Goal: Task Accomplishment & Management: Manage account settings

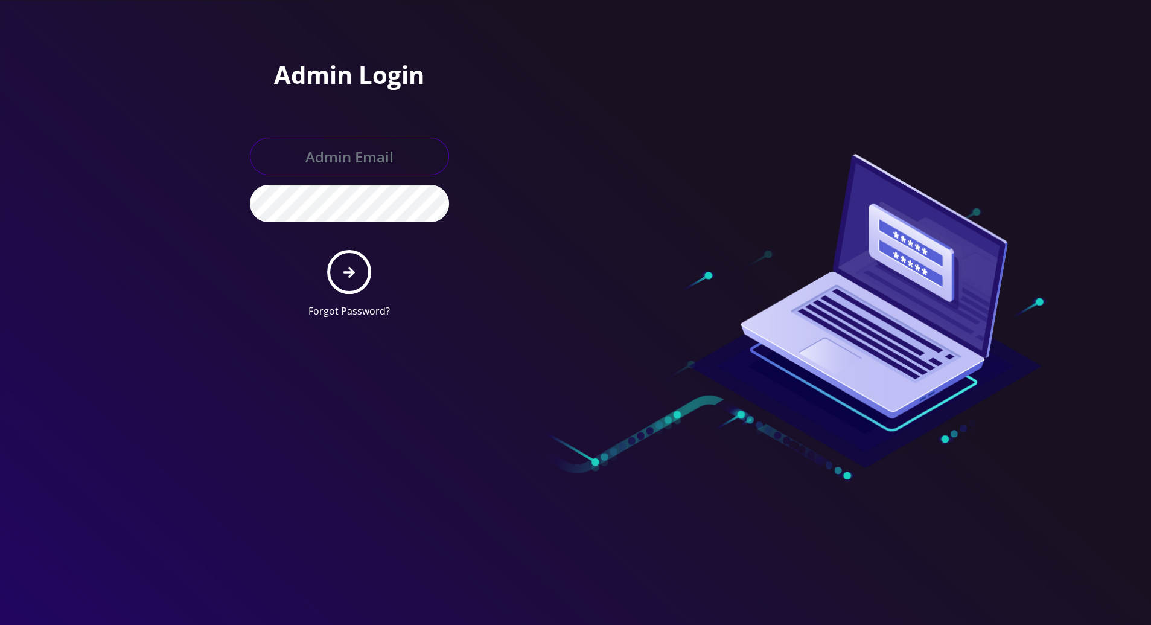
type input "tracy@teltik.com"
click at [342, 273] on button "submit" at bounding box center [349, 272] width 44 height 44
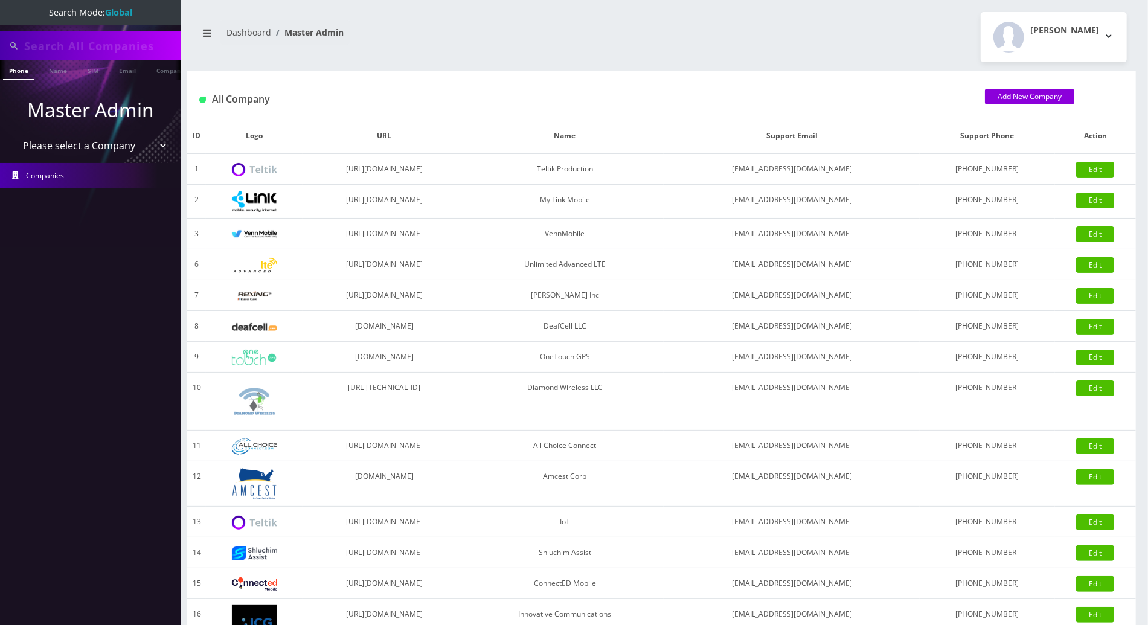
click at [71, 46] on input "text" at bounding box center [101, 45] width 154 height 23
drag, startPoint x: 132, startPoint y: 48, endPoint x: -3, endPoint y: 45, distance: 134.7
click at [0, 45] on html "Search Mode: Global 9295454197 Phone Name SIM Email Company Customer Master Adm…" at bounding box center [574, 414] width 1148 height 829
type input "9295454197"
click at [18, 69] on link "Phone" at bounding box center [18, 70] width 31 height 20
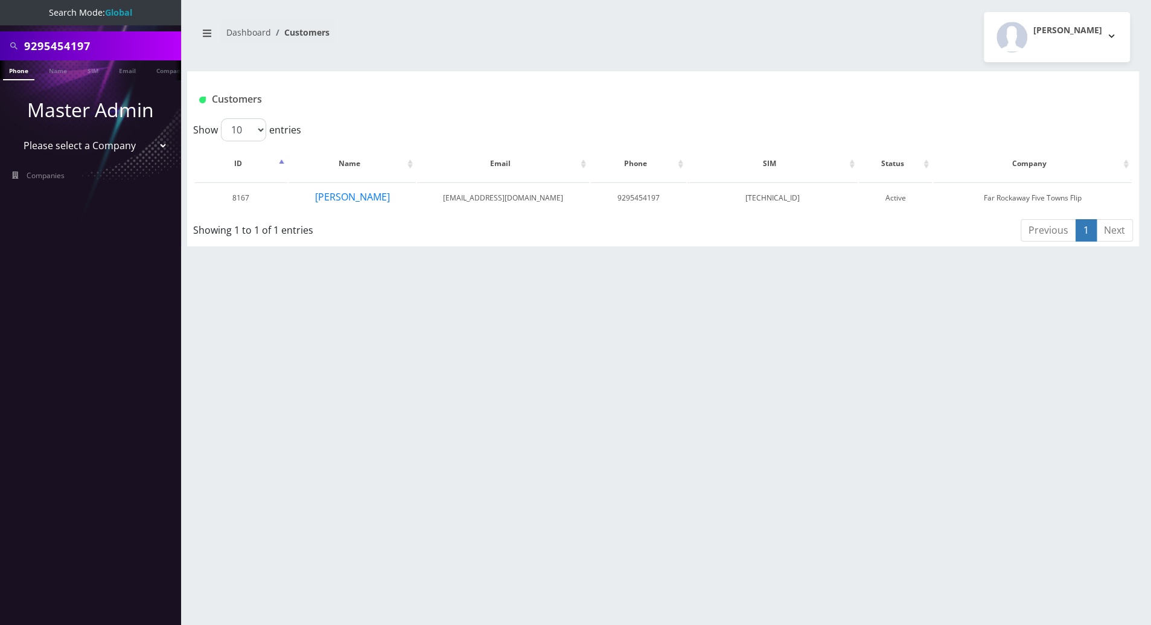
click at [240, 322] on div "9295454197 Phone Name SIM Email Company Customer Dashboard Customers [PERSON_NA…" at bounding box center [663, 312] width 976 height 625
click at [348, 199] on button "[PERSON_NAME]" at bounding box center [353, 197] width 76 height 16
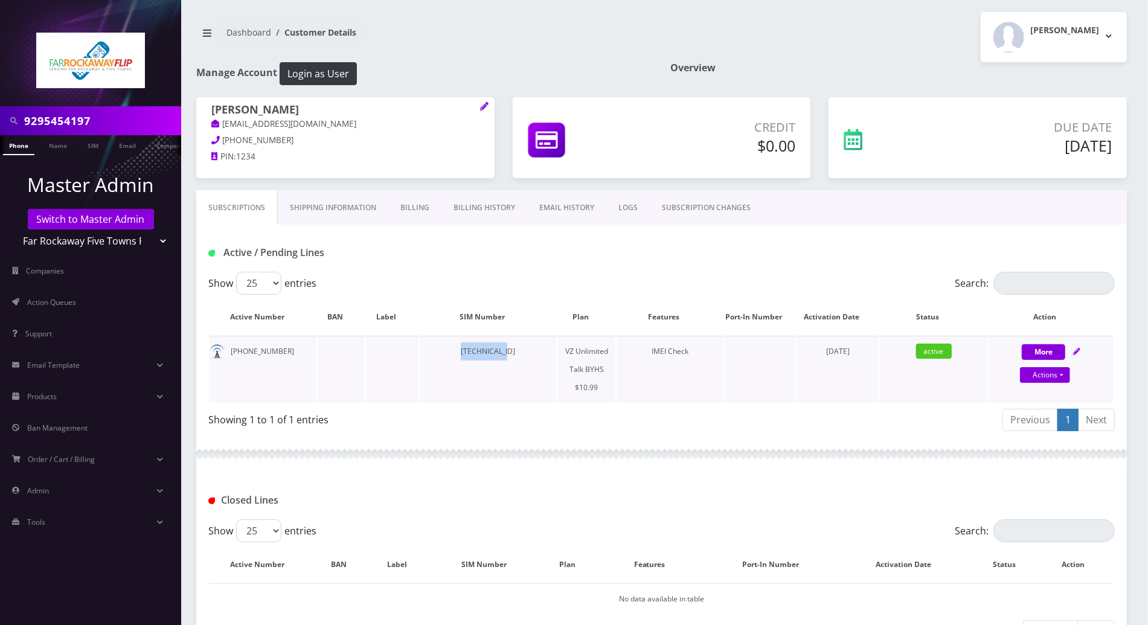
drag, startPoint x: 496, startPoint y: 350, endPoint x: 424, endPoint y: 350, distance: 71.3
click at [424, 350] on td "[TECHNICAL_ID]" at bounding box center [488, 369] width 137 height 67
copy td "891480000118"
click at [832, 414] on div "Previous 1 Next" at bounding box center [893, 422] width 444 height 28
click at [1080, 349] on icon at bounding box center [1076, 351] width 7 height 7
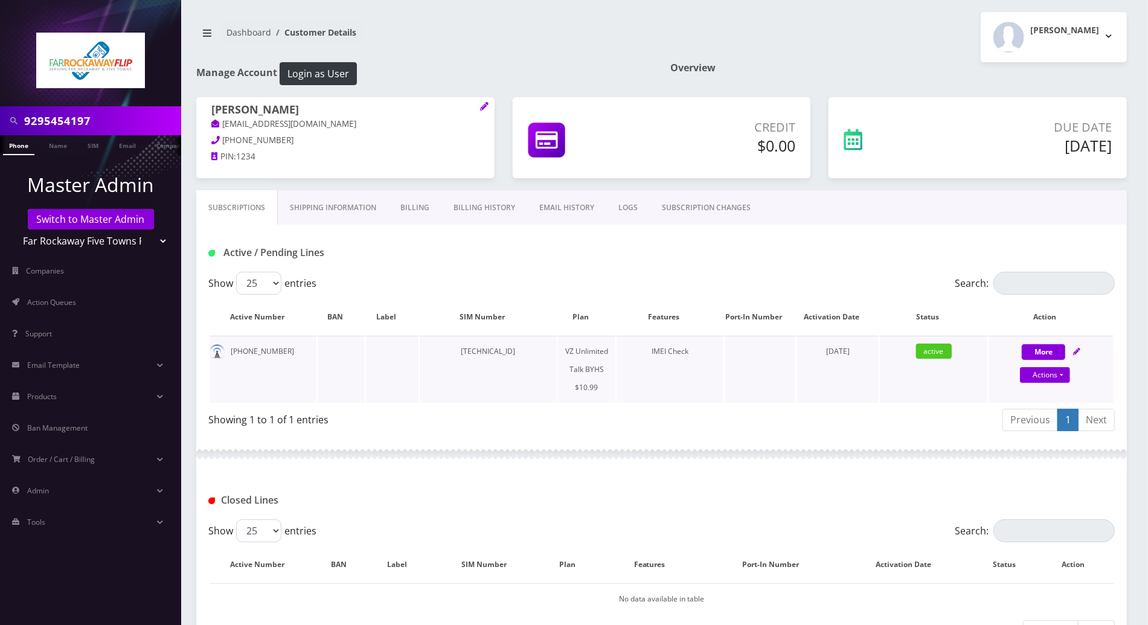
select select "467"
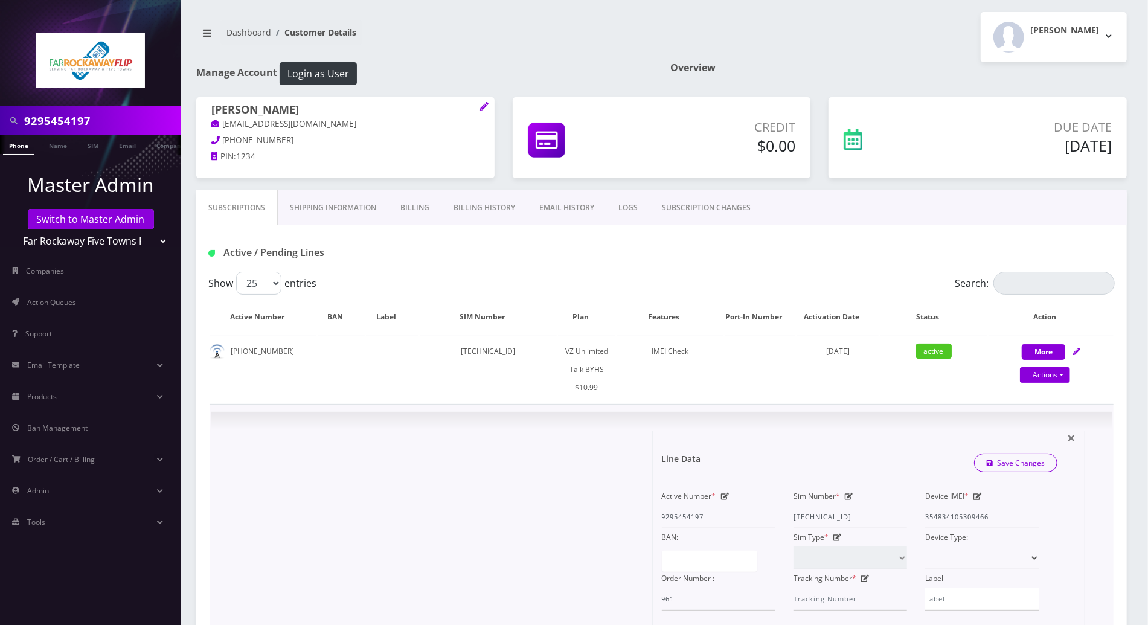
click at [848, 496] on icon at bounding box center [849, 496] width 8 height 7
click at [758, 513] on div "Active Number * 9295454197 Sim Number * 89148000011835960913 Device IMEI * 3548…" at bounding box center [851, 548] width 396 height 123
paste input "0413034364"
type input "89148000010413034364"
click at [1034, 461] on link "Save Changes" at bounding box center [1016, 462] width 84 height 19
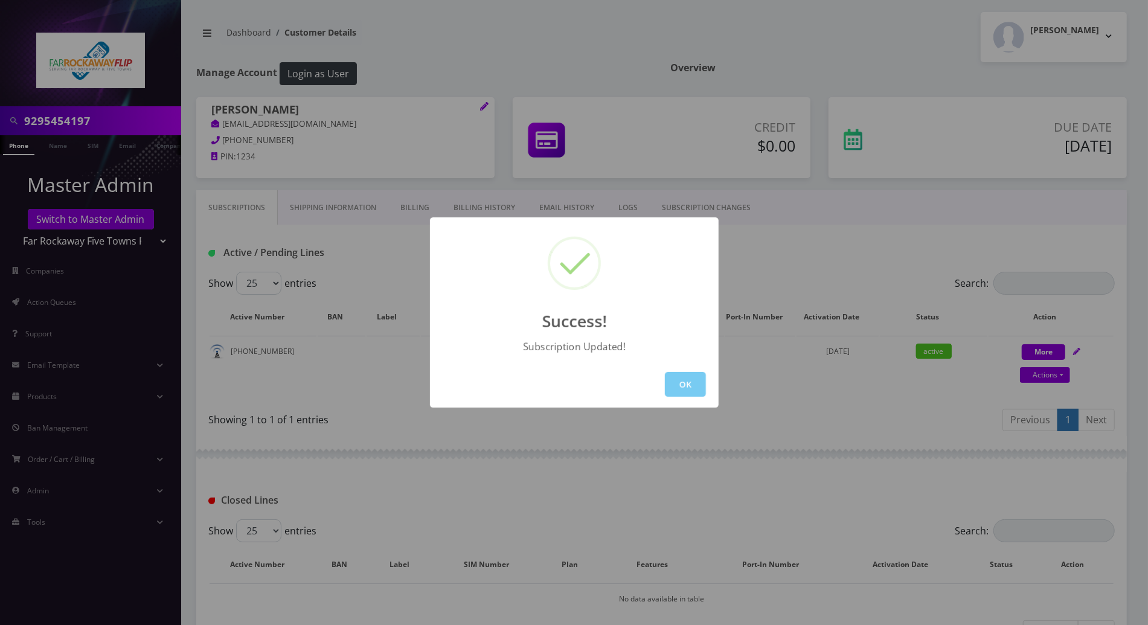
click at [685, 385] on button "OK" at bounding box center [685, 384] width 41 height 25
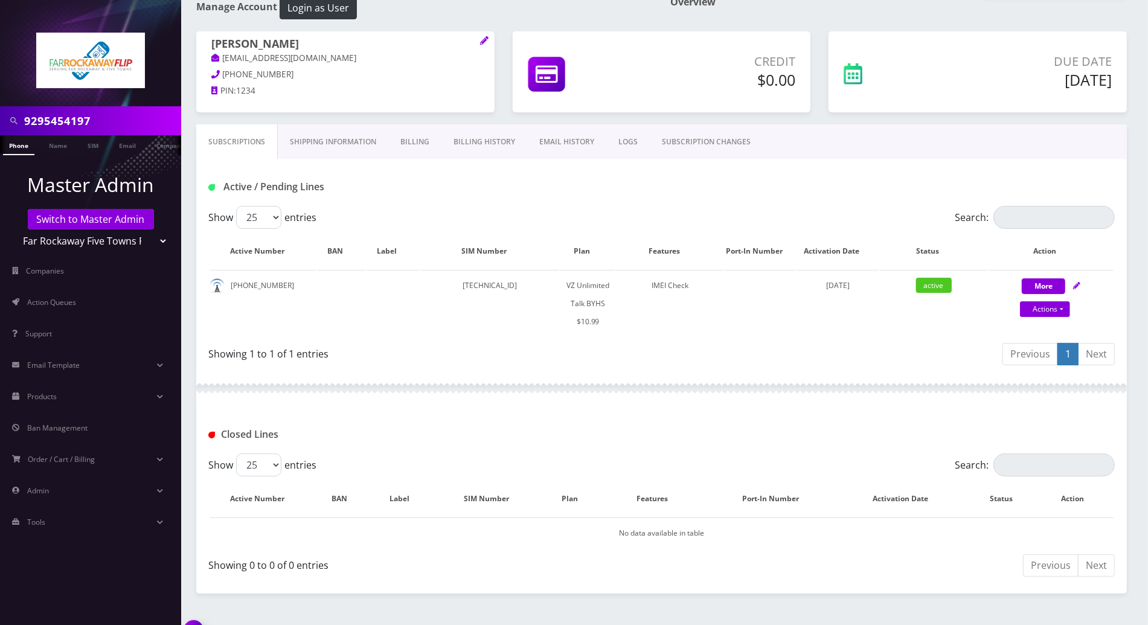
scroll to position [92, 0]
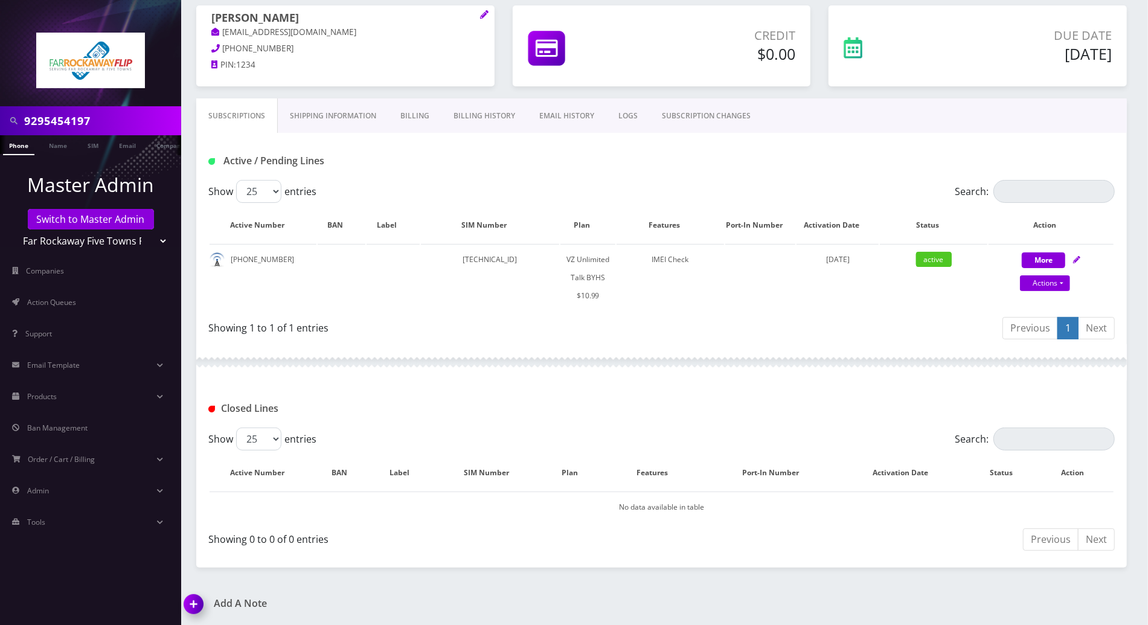
click at [192, 601] on img at bounding box center [196, 609] width 36 height 36
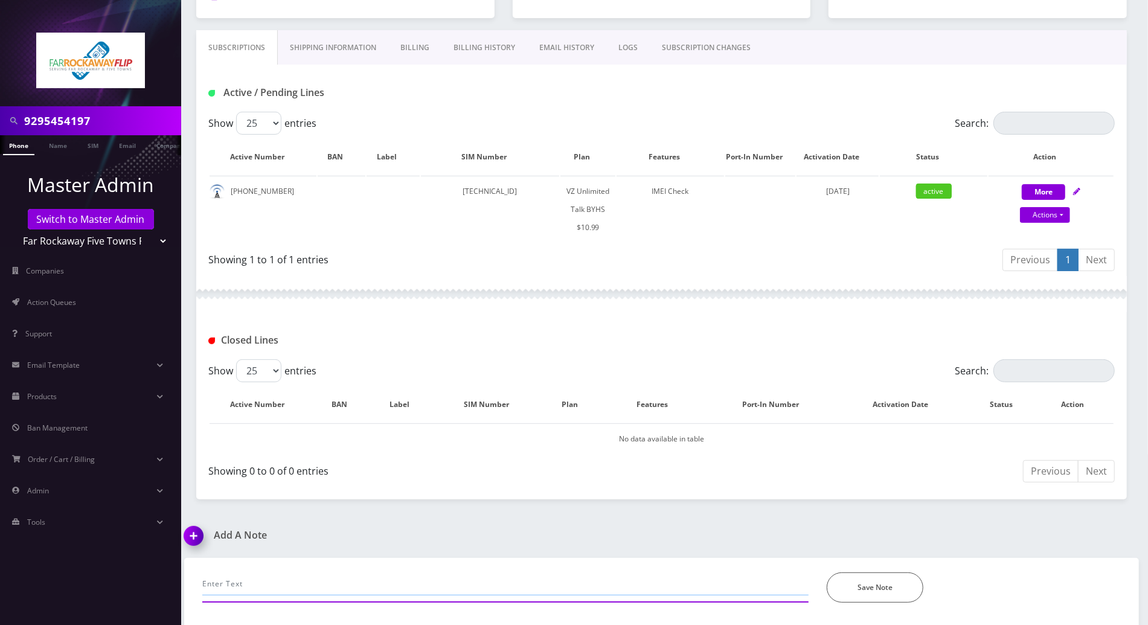
click at [355, 574] on input "text" at bounding box center [505, 583] width 606 height 23
paste input "SimChange queued"
click at [744, 583] on input "SimChange queued" at bounding box center [505, 583] width 606 height 23
paste input "89148000010413034364"
type input "SimChange queued new sim is 89148000010413034364"
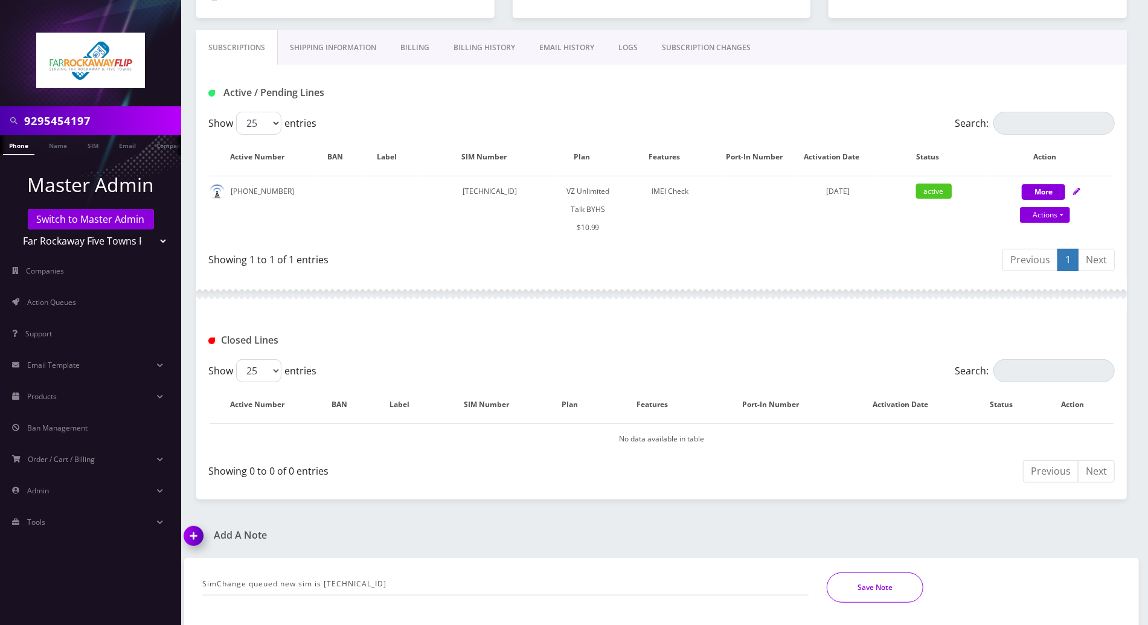
click at [853, 591] on button "Save Note" at bounding box center [875, 587] width 97 height 30
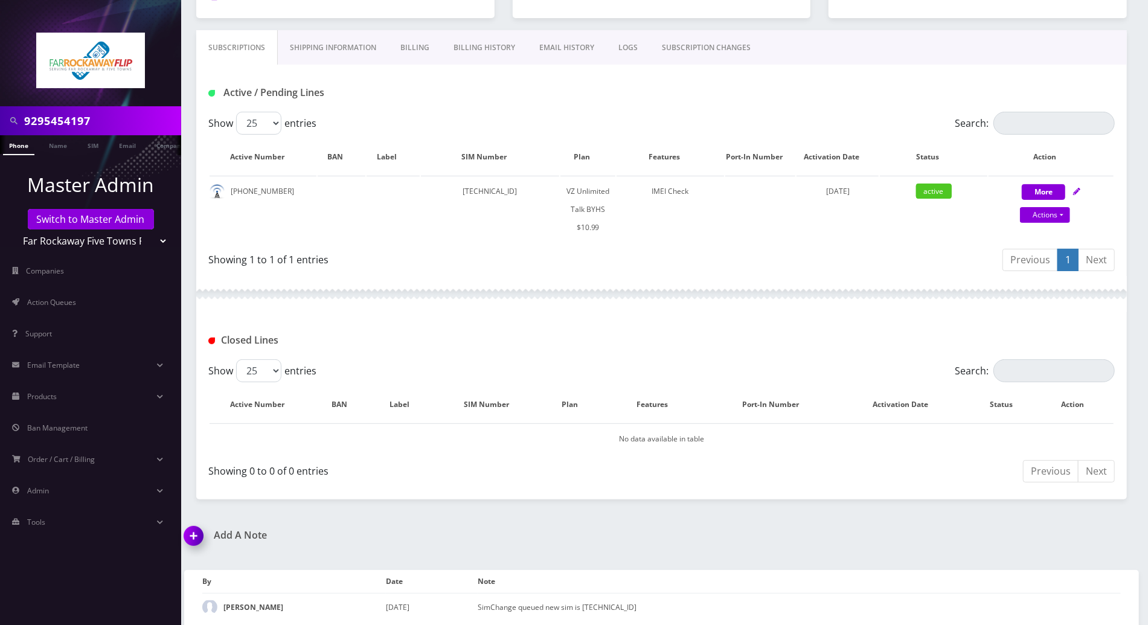
click at [437, 322] on div "Closed Lines" at bounding box center [661, 335] width 930 height 47
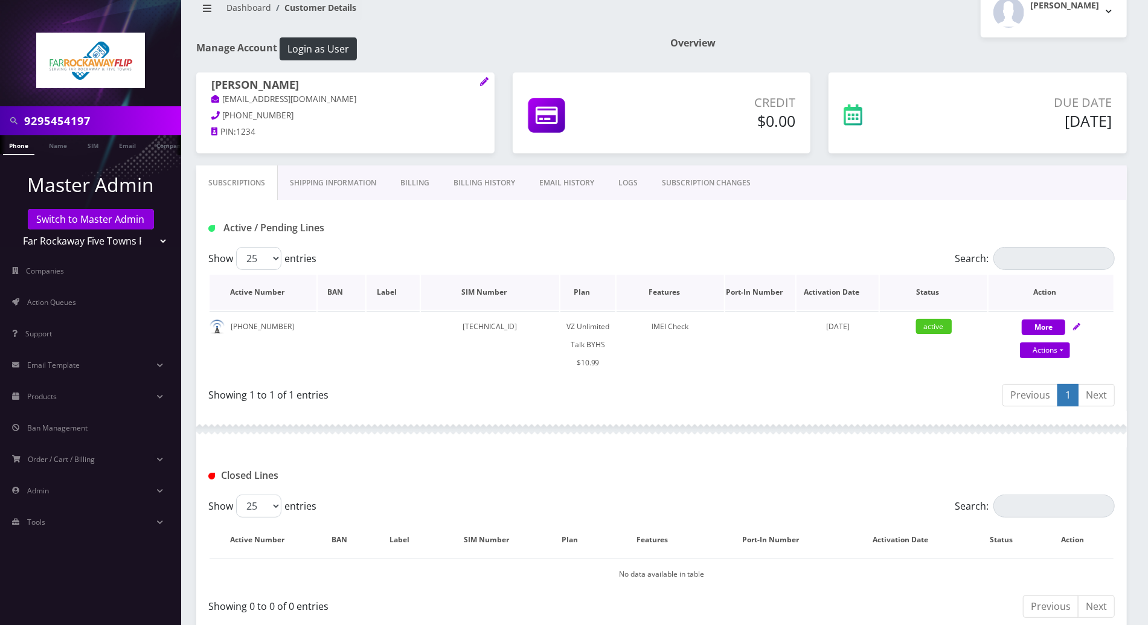
scroll to position [0, 0]
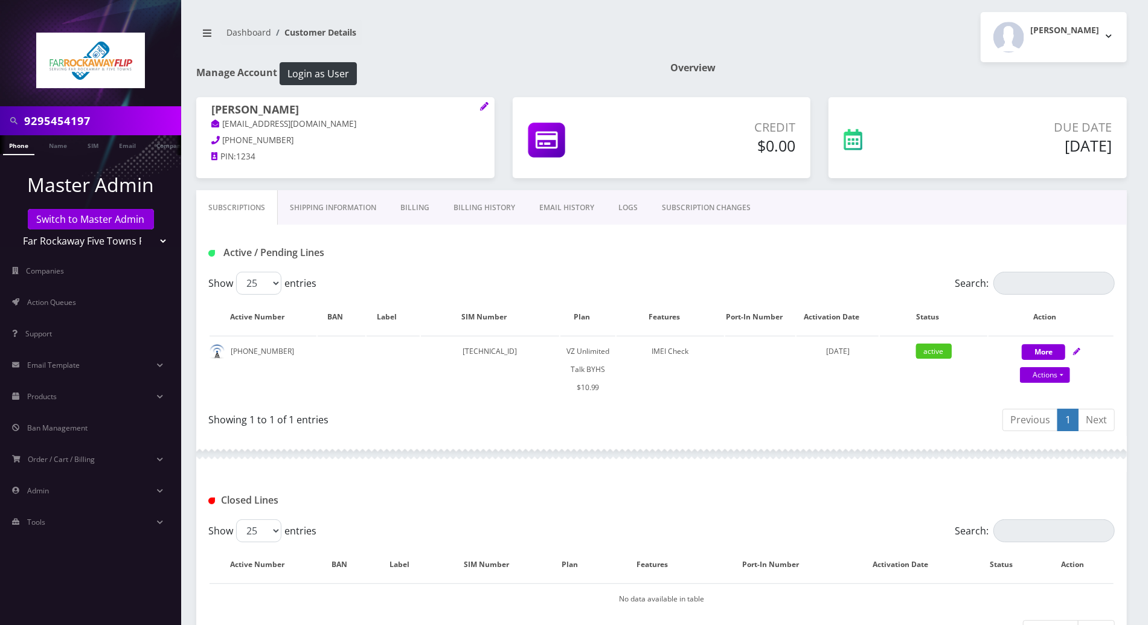
click at [371, 250] on h1 "Active / Pending Lines" at bounding box center [353, 252] width 290 height 11
click at [463, 441] on div at bounding box center [661, 454] width 930 height 36
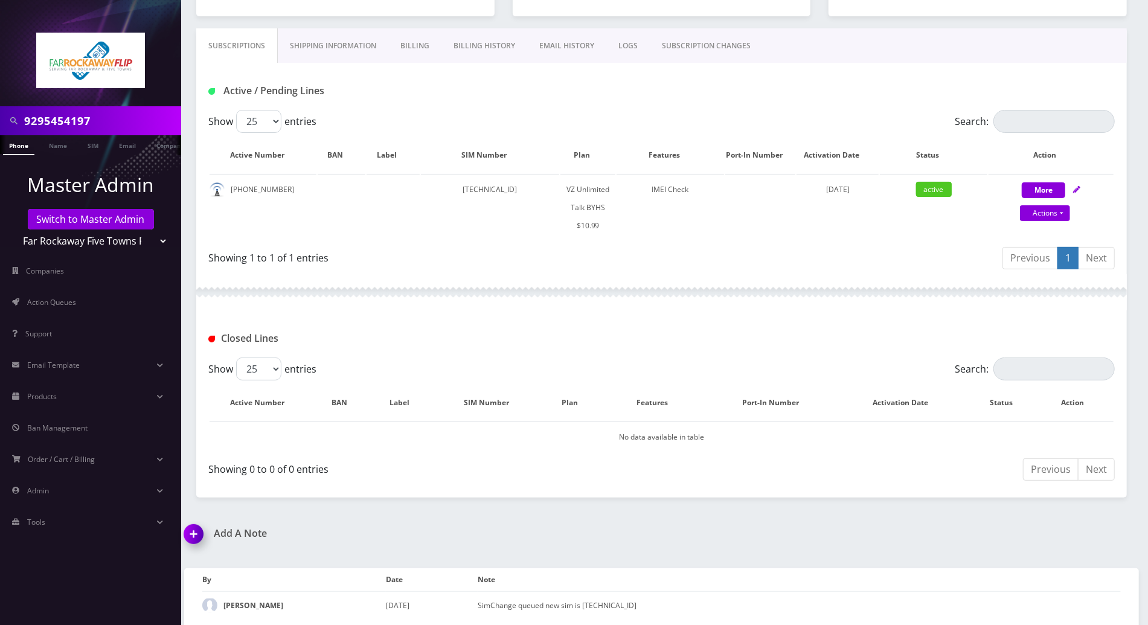
scroll to position [164, 0]
click at [1132, 213] on div "Subscriptions Shipping Information Billing Billing History EMAIL HISTORY LOGS S…" at bounding box center [661, 260] width 949 height 469
click at [729, 455] on div "Previous Next" at bounding box center [888, 469] width 453 height 28
click at [568, 508] on div "9295454197 Phone Name SIM Email Company Customer Dashboard Customer Details Tzv…" at bounding box center [661, 231] width 973 height 790
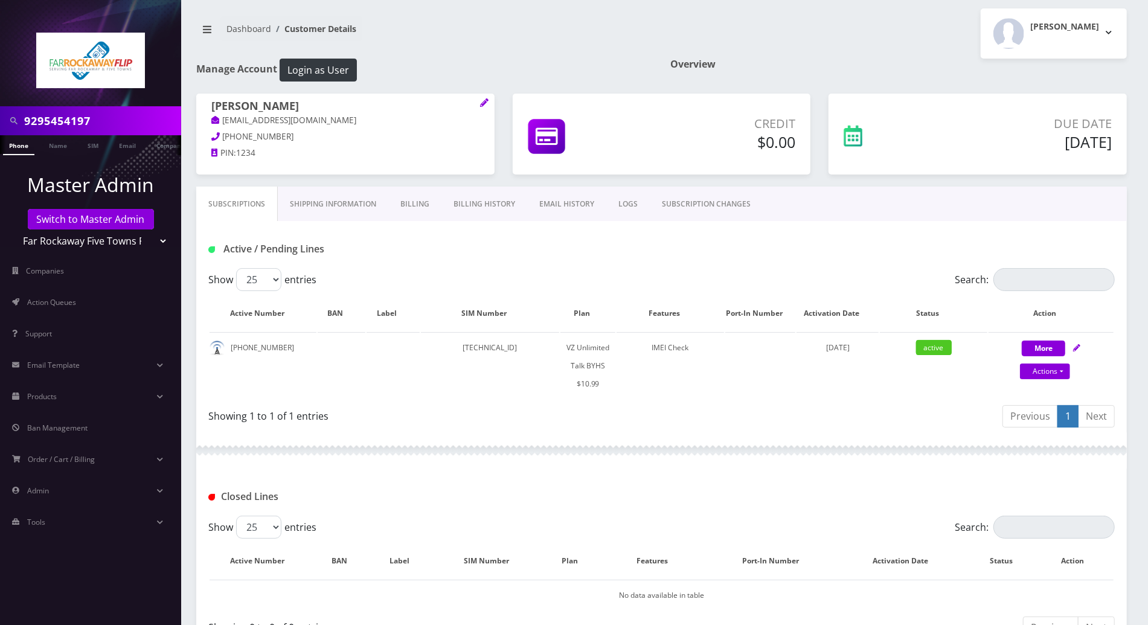
scroll to position [0, 0]
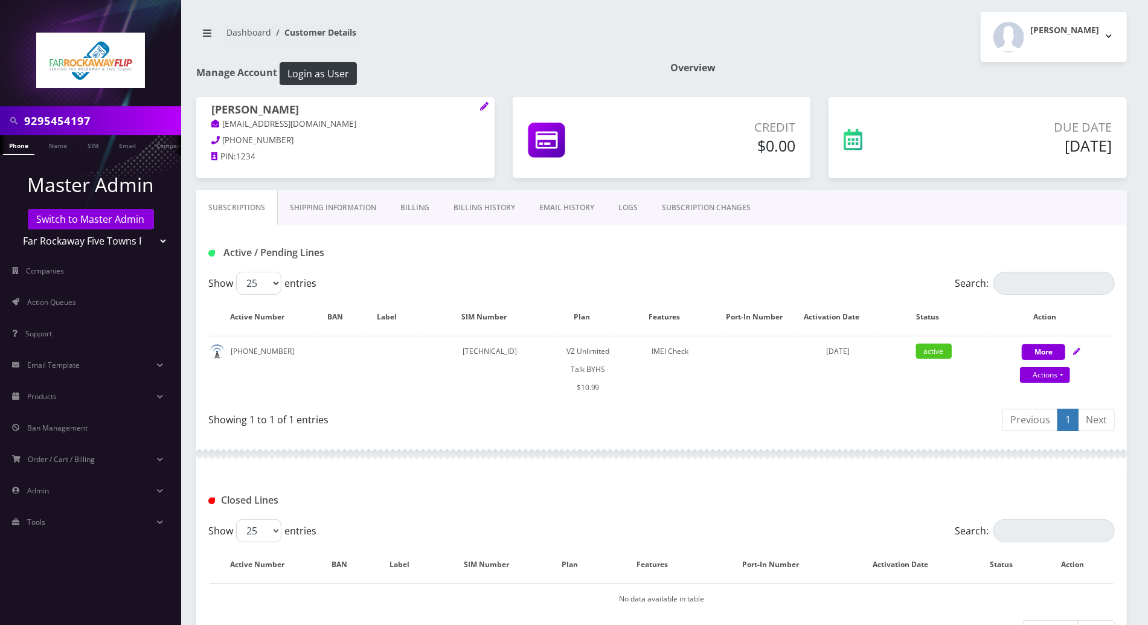
click at [508, 277] on div "Show 25 50 100 250 500 entries" at bounding box center [548, 283] width 680 height 23
click at [412, 208] on link "Billing" at bounding box center [414, 207] width 53 height 35
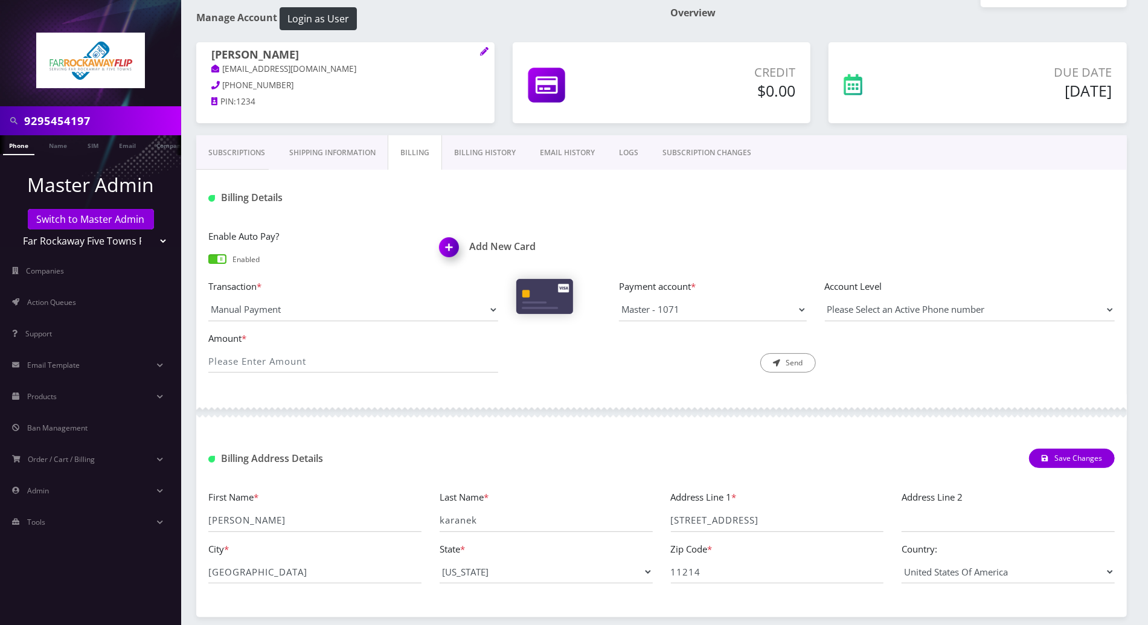
scroll to position [80, 0]
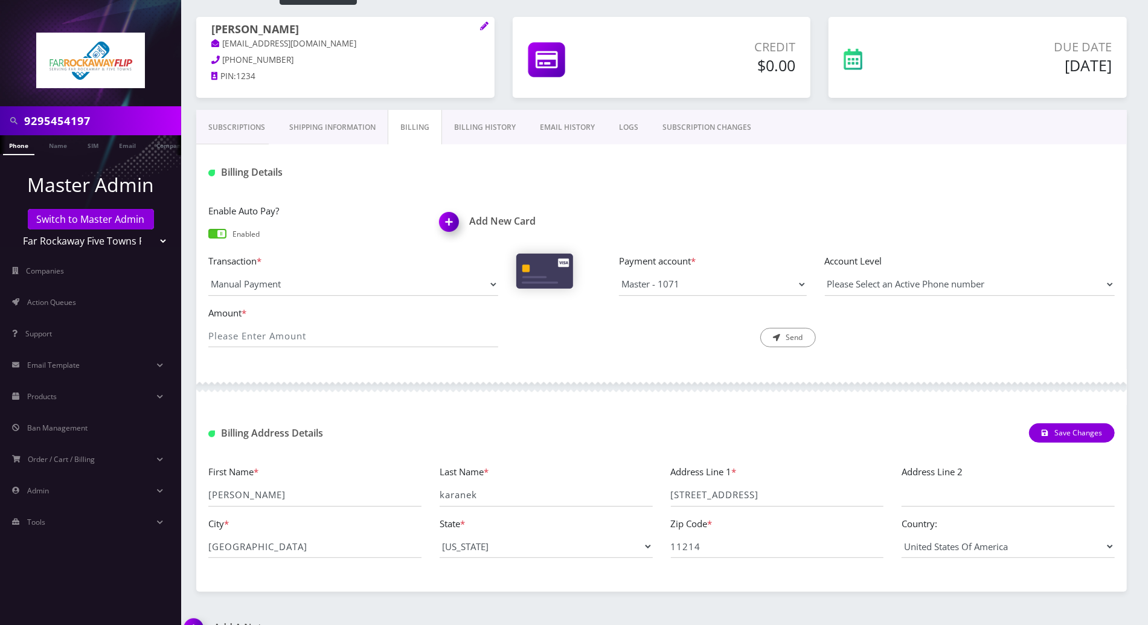
click at [331, 124] on link "Shipping Information" at bounding box center [332, 127] width 110 height 35
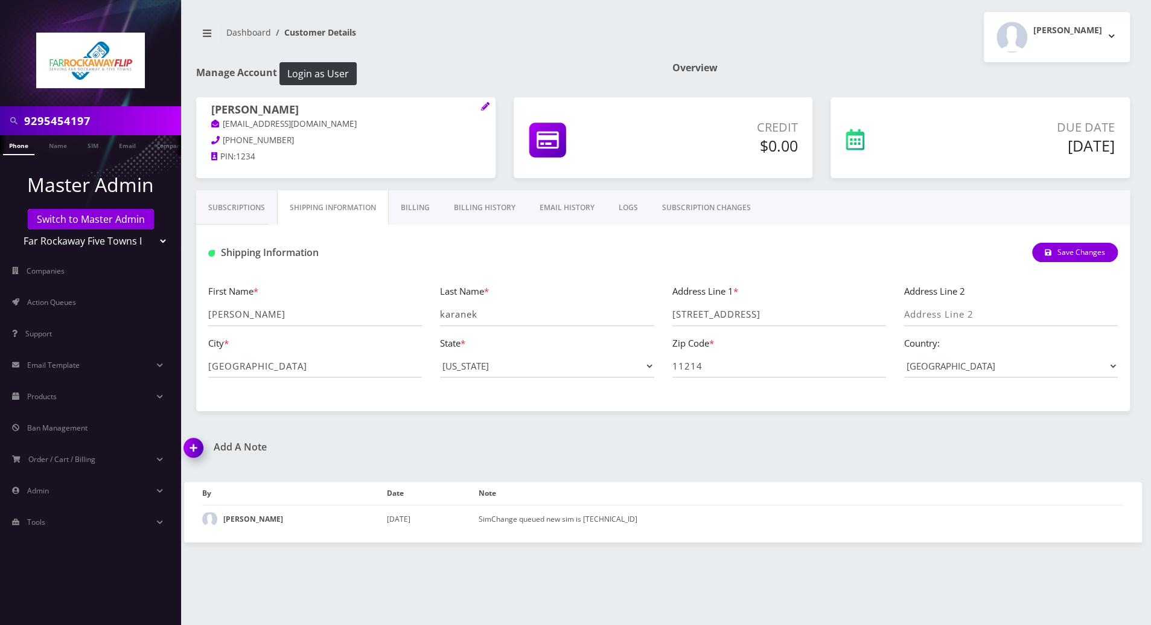
click at [232, 207] on link "Subscriptions" at bounding box center [236, 207] width 81 height 35
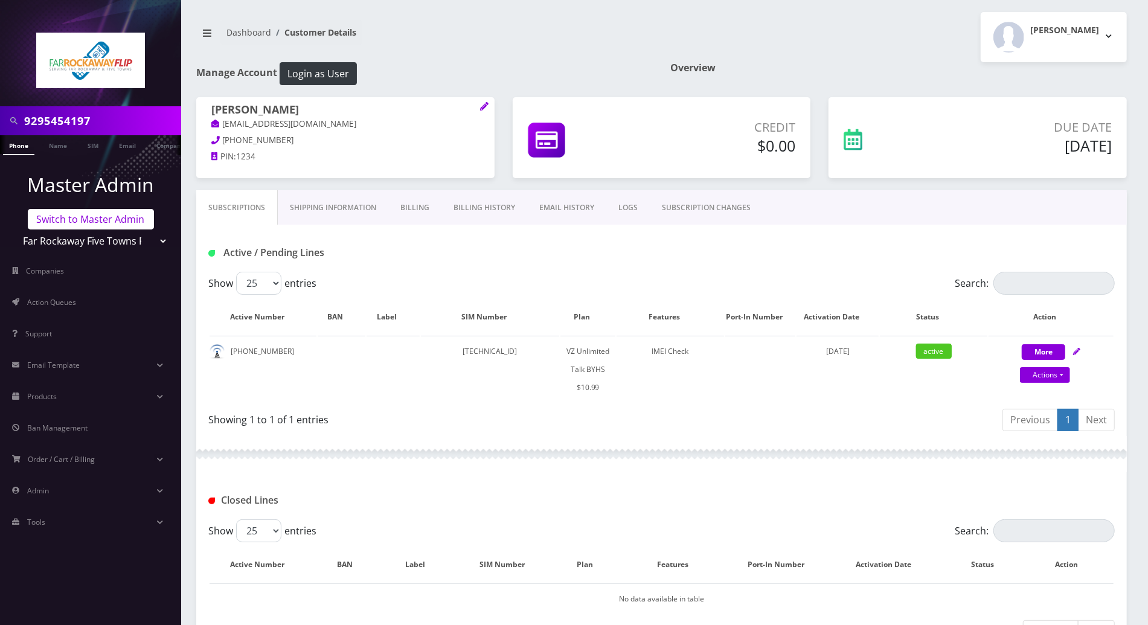
click at [112, 222] on link "Switch to Master Admin" at bounding box center [91, 219] width 126 height 21
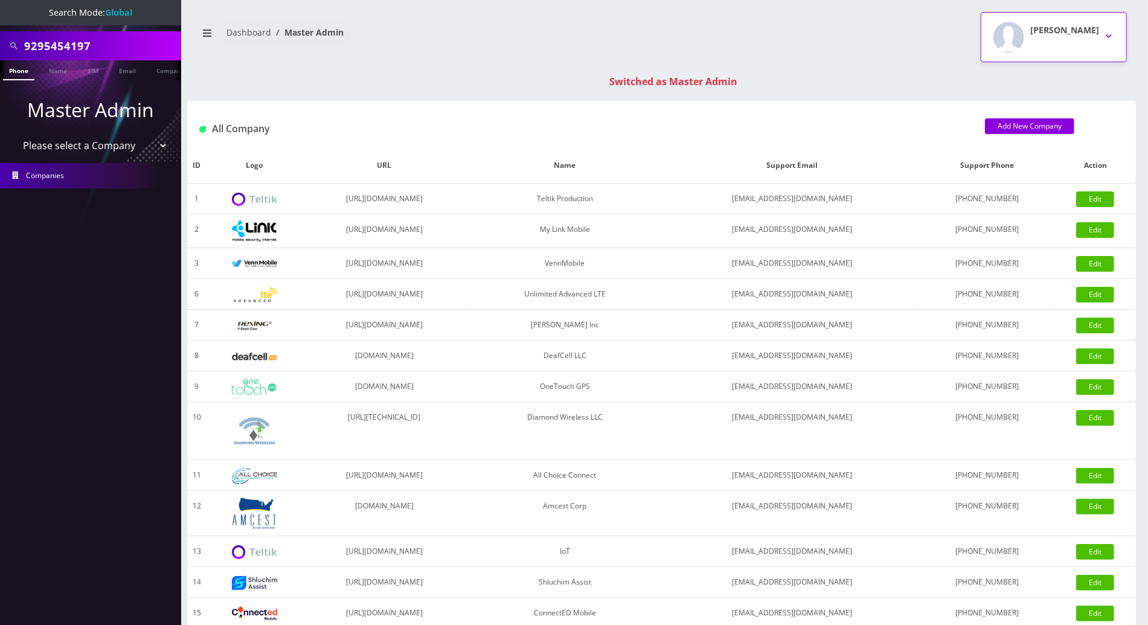
click at [1107, 29] on button "[PERSON_NAME]" at bounding box center [1054, 37] width 146 height 50
click at [1003, 80] on link "Logout" at bounding box center [1054, 76] width 146 height 17
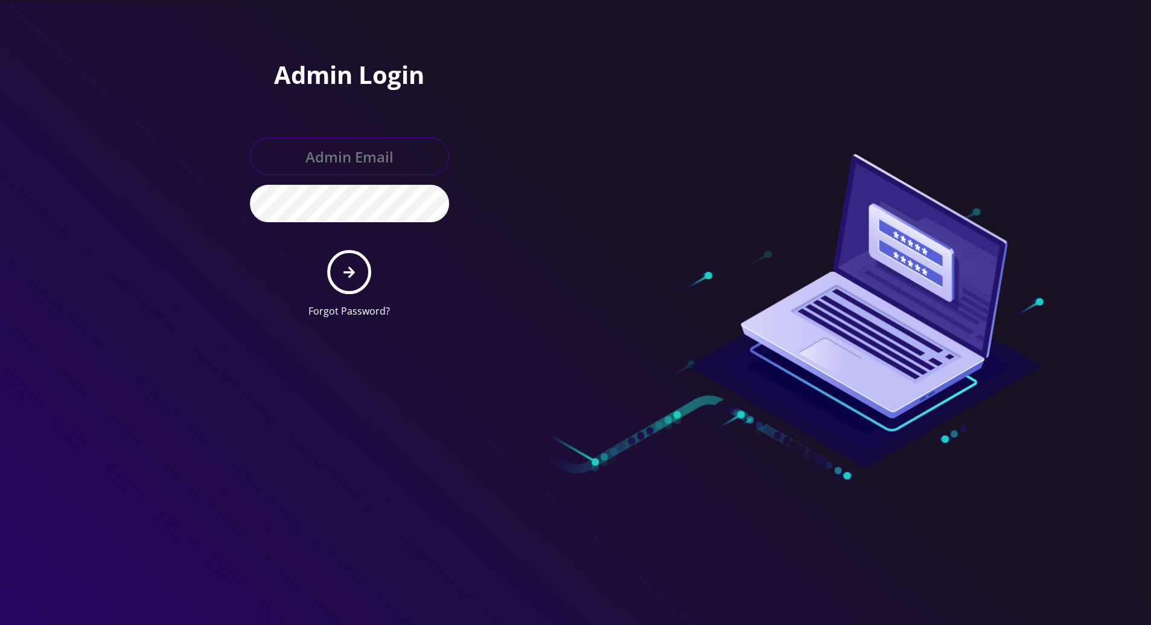
type input "[PERSON_NAME][EMAIL_ADDRESS][DOMAIN_NAME]"
click at [356, 272] on button "submit" at bounding box center [349, 272] width 44 height 44
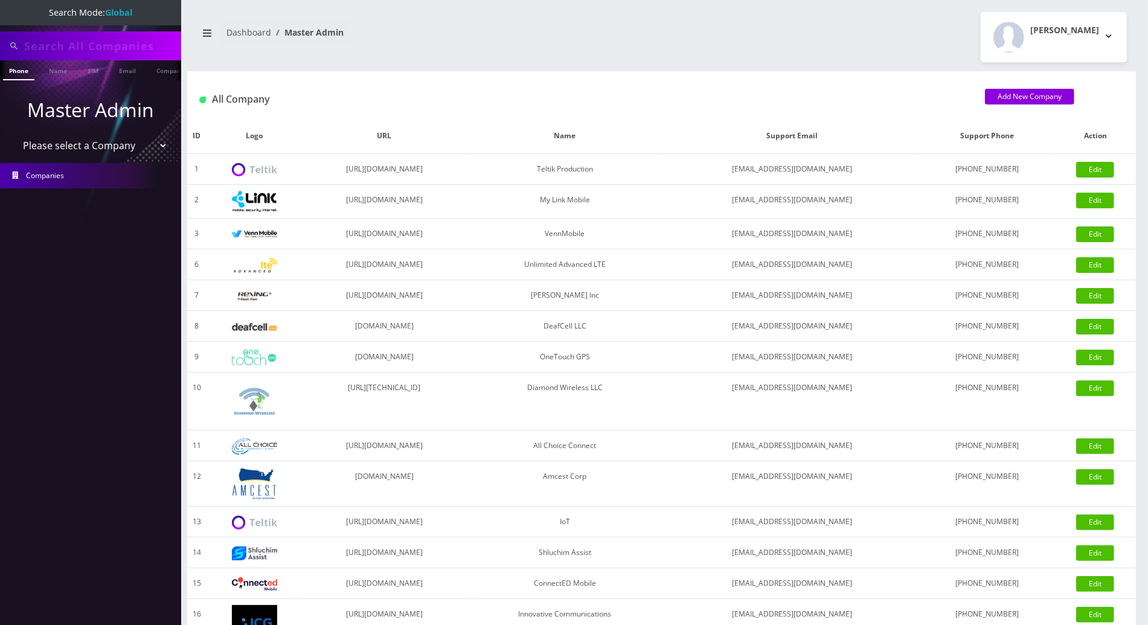
click at [67, 47] on input "text" at bounding box center [101, 45] width 154 height 23
click at [84, 44] on input "text" at bounding box center [101, 45] width 154 height 23
paste input "9296516249"
click at [52, 48] on input "9296516249" at bounding box center [101, 45] width 154 height 23
type input "9296516249"
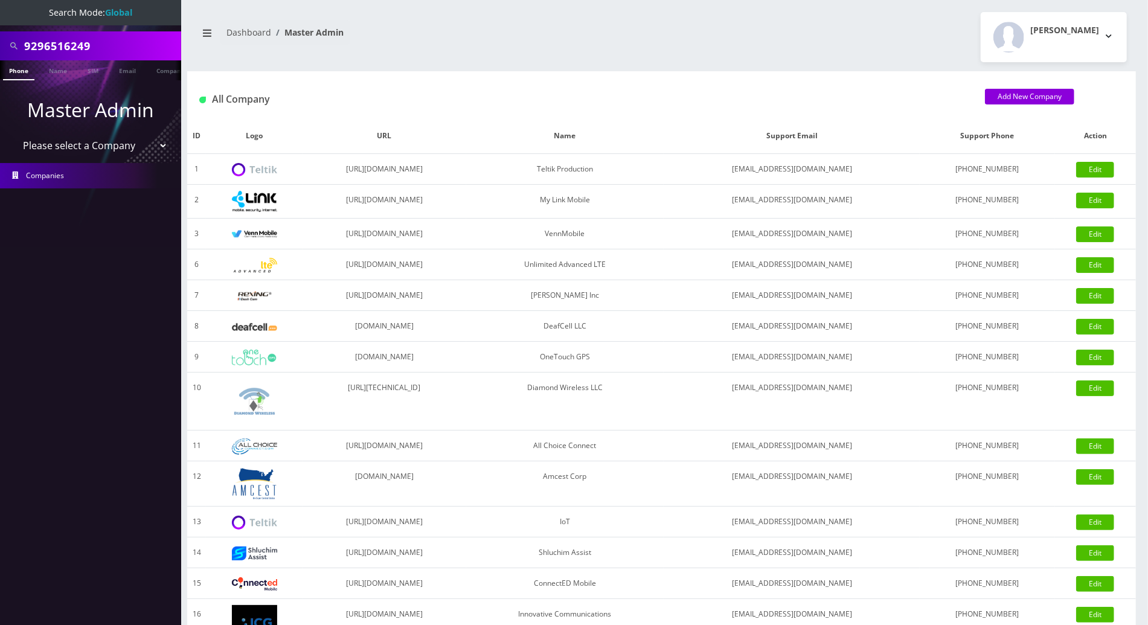
click at [22, 71] on link "Phone" at bounding box center [18, 70] width 31 height 20
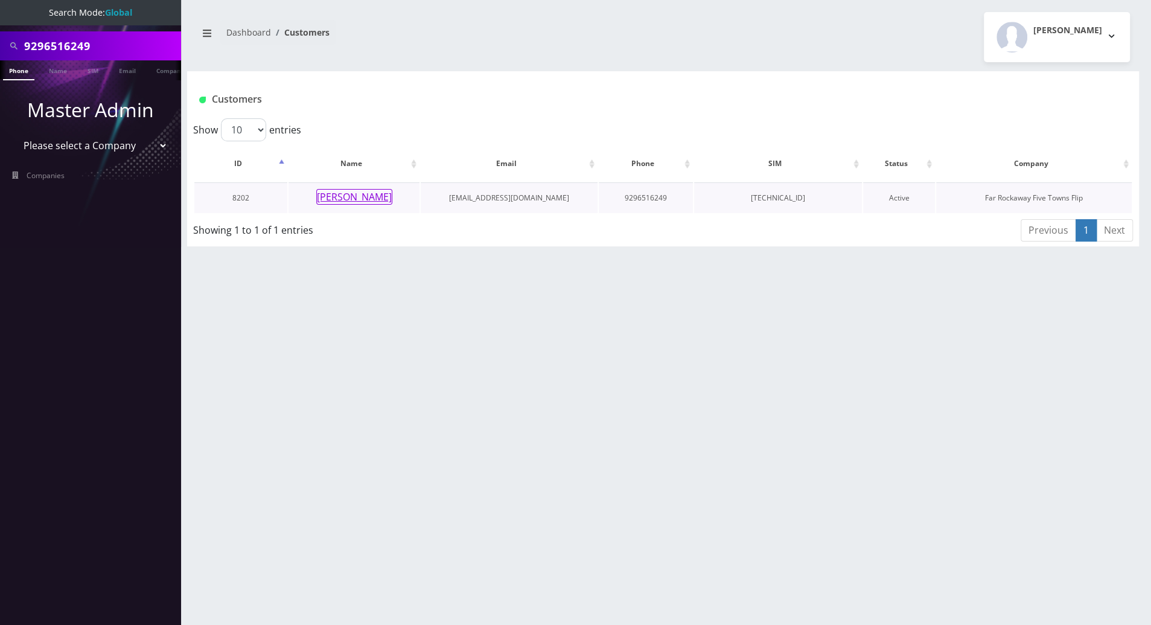
click at [336, 198] on button "sarah shweky" at bounding box center [354, 197] width 76 height 16
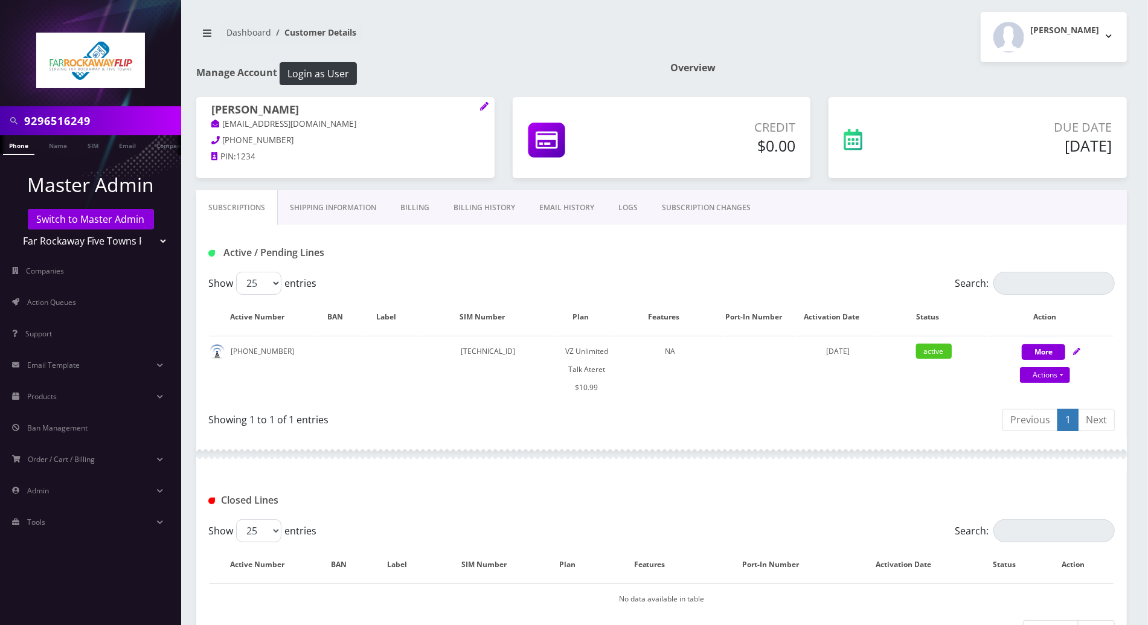
click at [812, 248] on div "Active / Pending Lines" at bounding box center [661, 253] width 924 height 20
click at [600, 421] on div "Showing 1 to 1 of 1 entries" at bounding box center [430, 417] width 444 height 19
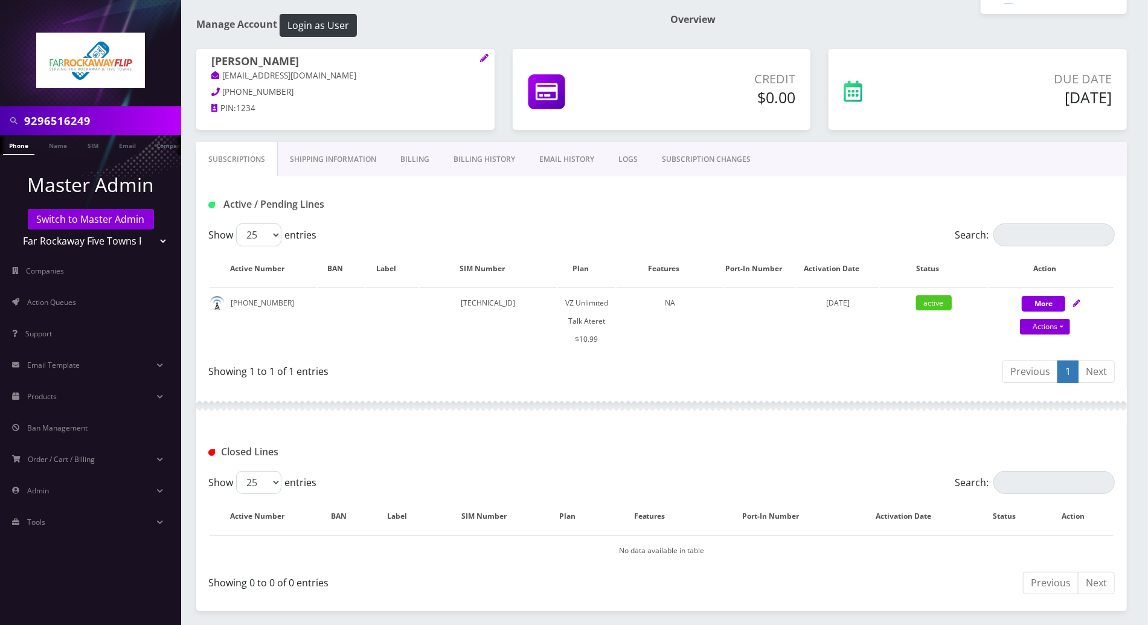
scroll to position [92, 0]
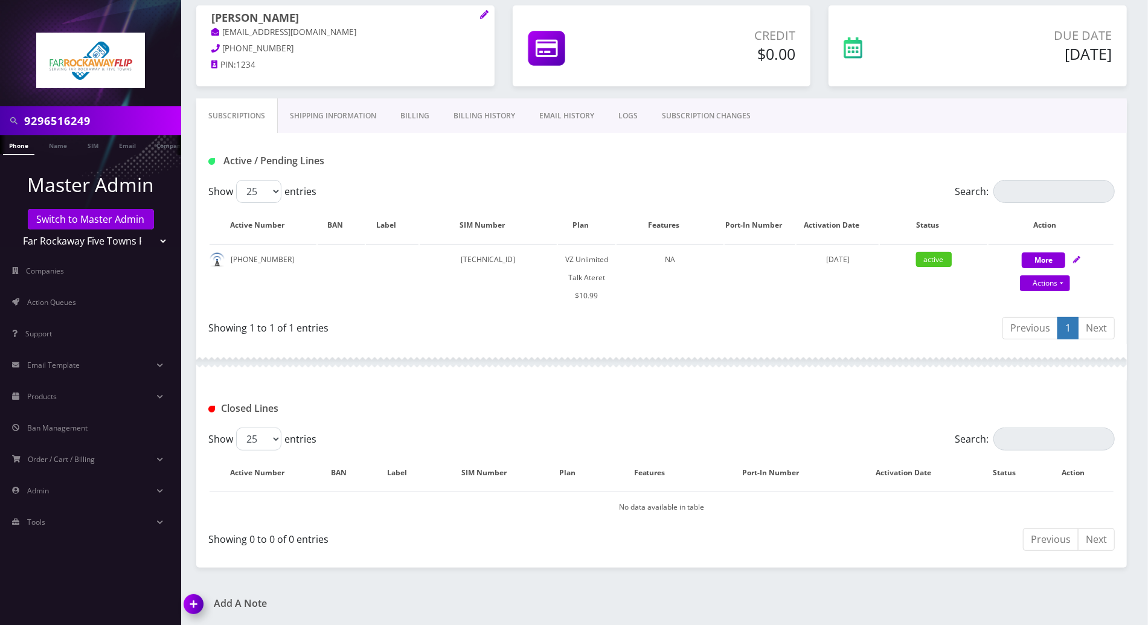
click at [780, 339] on div "Previous 1 Next" at bounding box center [893, 330] width 444 height 28
click at [469, 261] on td "[TECHNICAL_ID]" at bounding box center [488, 277] width 137 height 67
copy td "[TECHNICAL_ID]"
click at [1074, 257] on icon at bounding box center [1076, 259] width 7 height 7
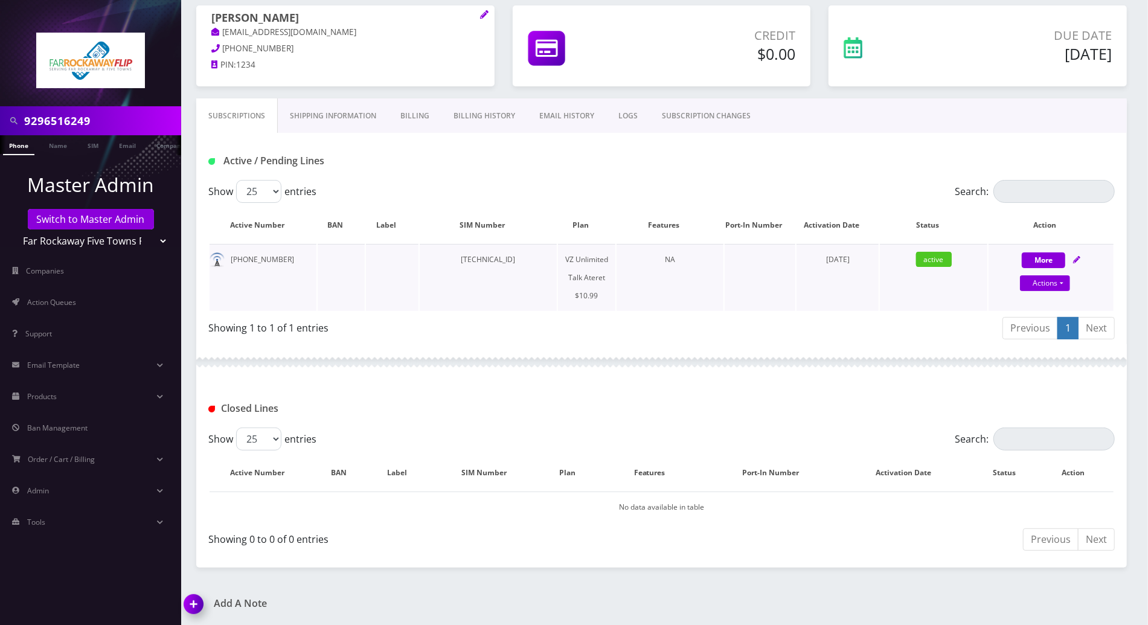
select select "483"
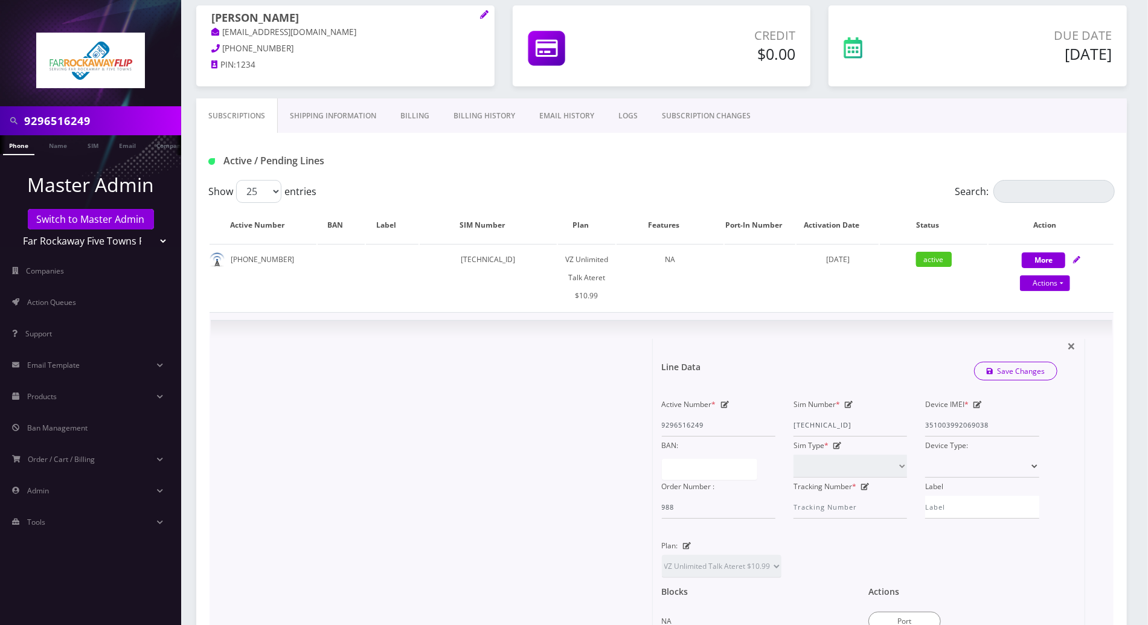
click at [848, 404] on icon at bounding box center [849, 404] width 8 height 7
click at [691, 423] on div "Active Number * 9296516249 Sim Number * 89148000011835964980 Device IMEI * 3510…" at bounding box center [851, 457] width 396 height 123
paste input "0413033259"
type input "89148000010413033259"
click at [1026, 372] on link "Save Changes" at bounding box center [1016, 371] width 84 height 19
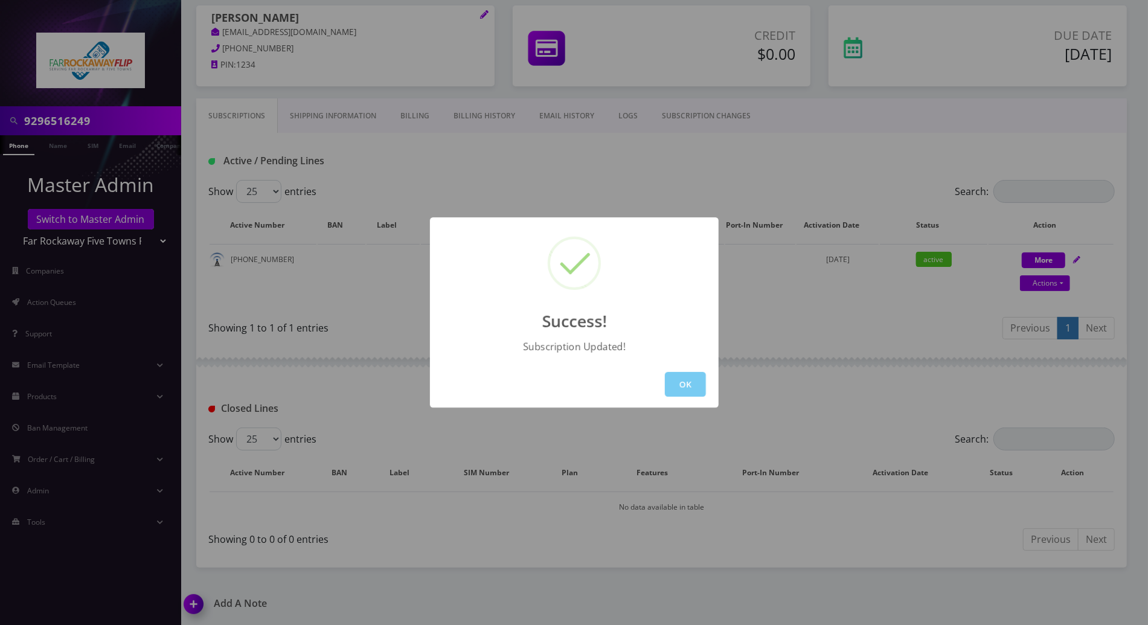
click at [684, 384] on button "OK" at bounding box center [685, 384] width 41 height 25
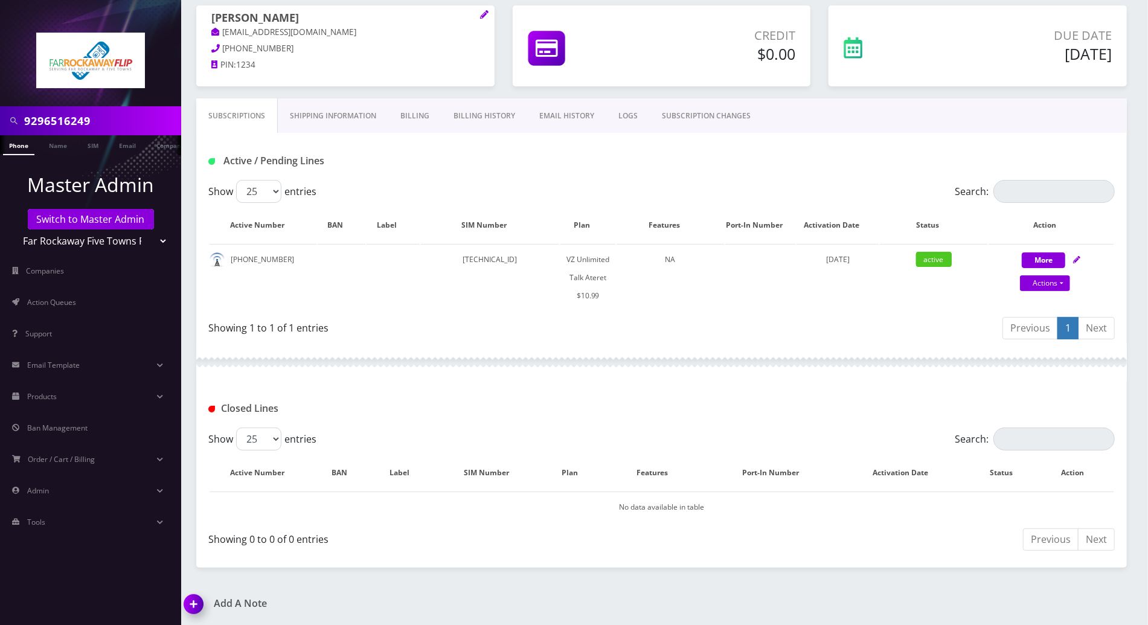
click at [194, 602] on img at bounding box center [196, 609] width 36 height 36
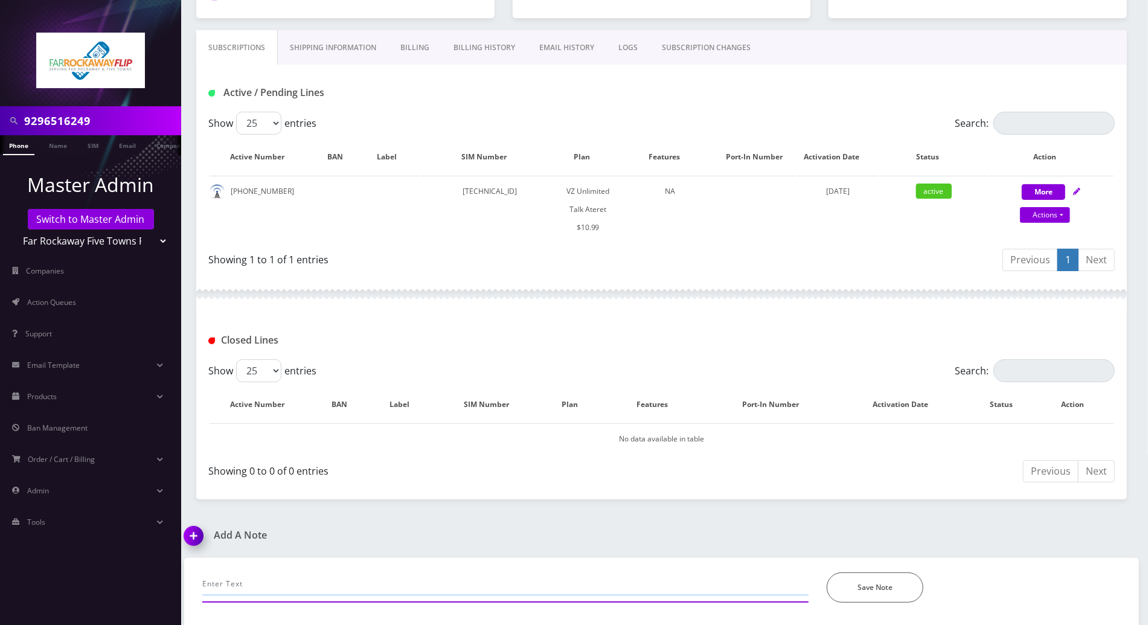
click at [368, 577] on input "text" at bounding box center [505, 583] width 606 height 23
paste input "89148000010413033259"
click at [203, 579] on input "89148000010413033259" at bounding box center [505, 583] width 606 height 23
paste input "SimChange queued"
type input "SimChange queued with new sim: 89148000010413033259"
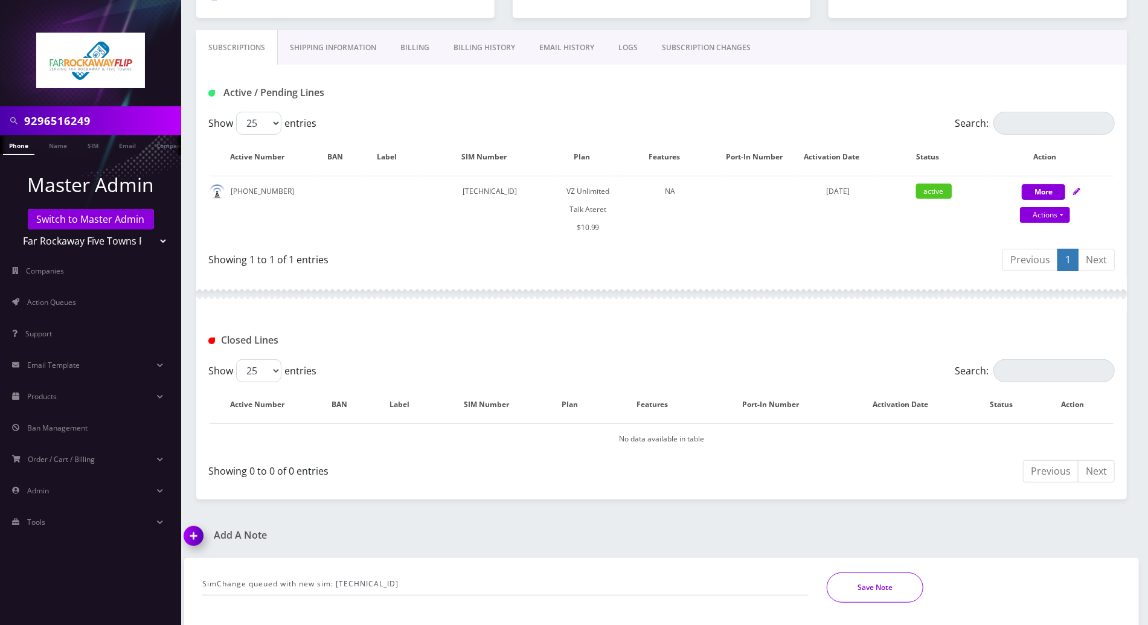
click at [834, 584] on button "Save Note" at bounding box center [875, 587] width 97 height 30
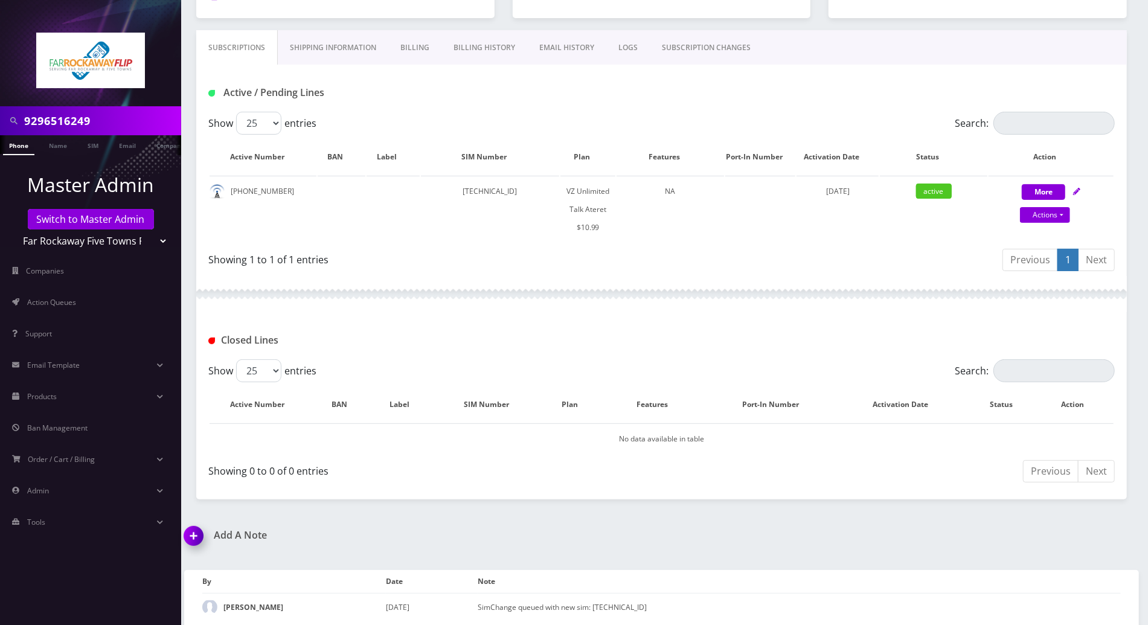
click at [435, 283] on div at bounding box center [661, 294] width 930 height 36
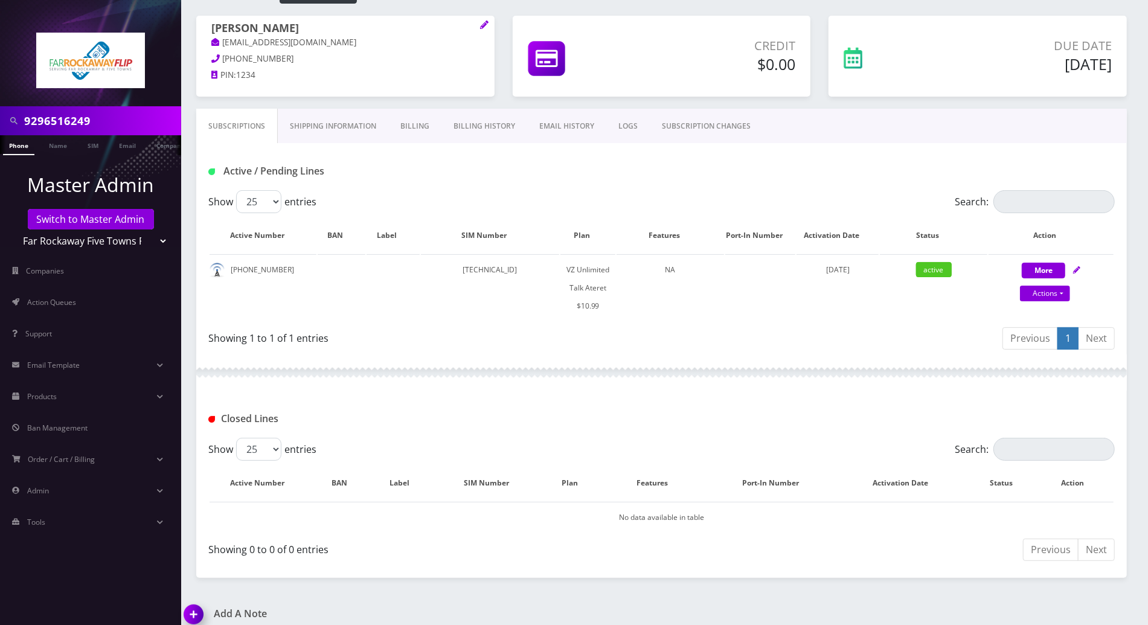
scroll to position [164, 0]
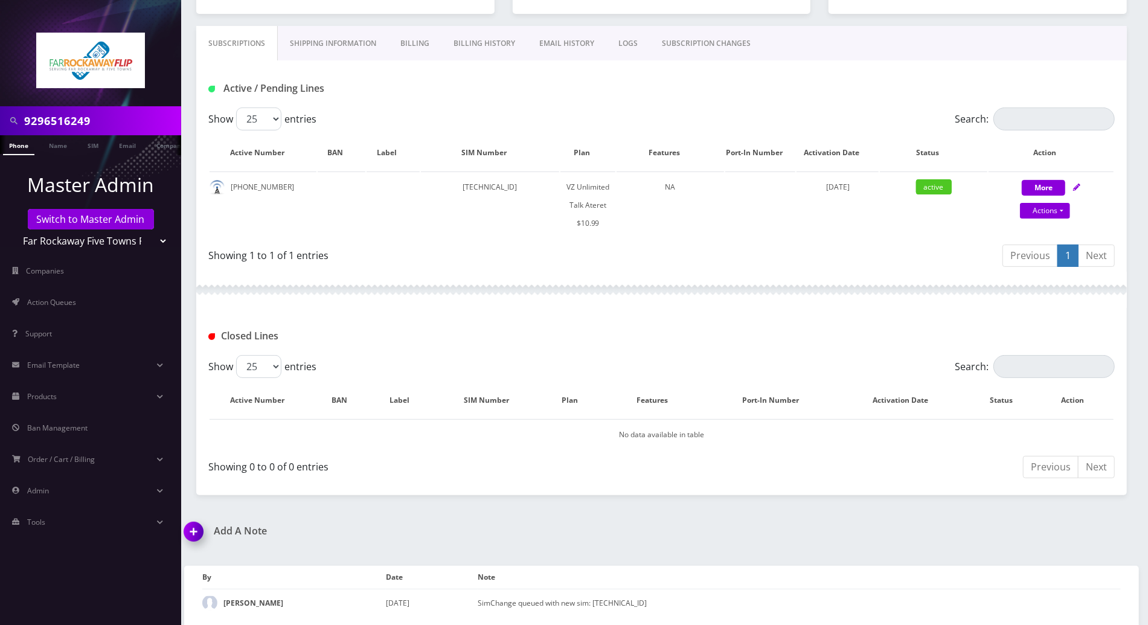
click at [528, 310] on div "Closed Lines" at bounding box center [661, 331] width 930 height 47
click at [1108, 321] on div "Closed Lines" at bounding box center [661, 331] width 930 height 47
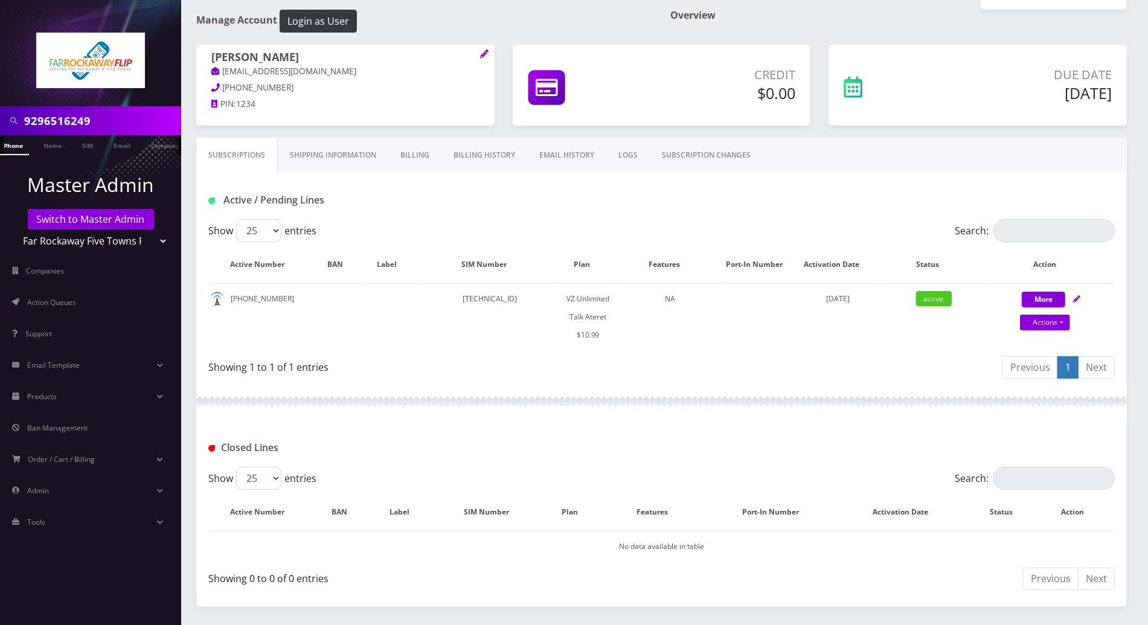
scroll to position [0, 0]
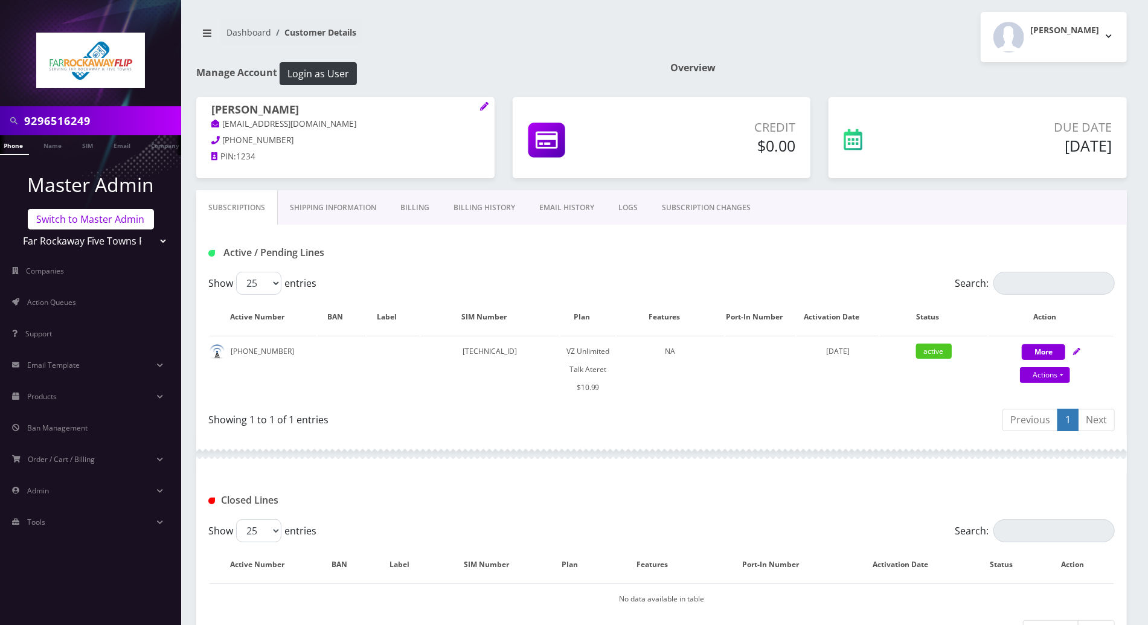
click at [89, 220] on link "Switch to Master Admin" at bounding box center [91, 219] width 126 height 21
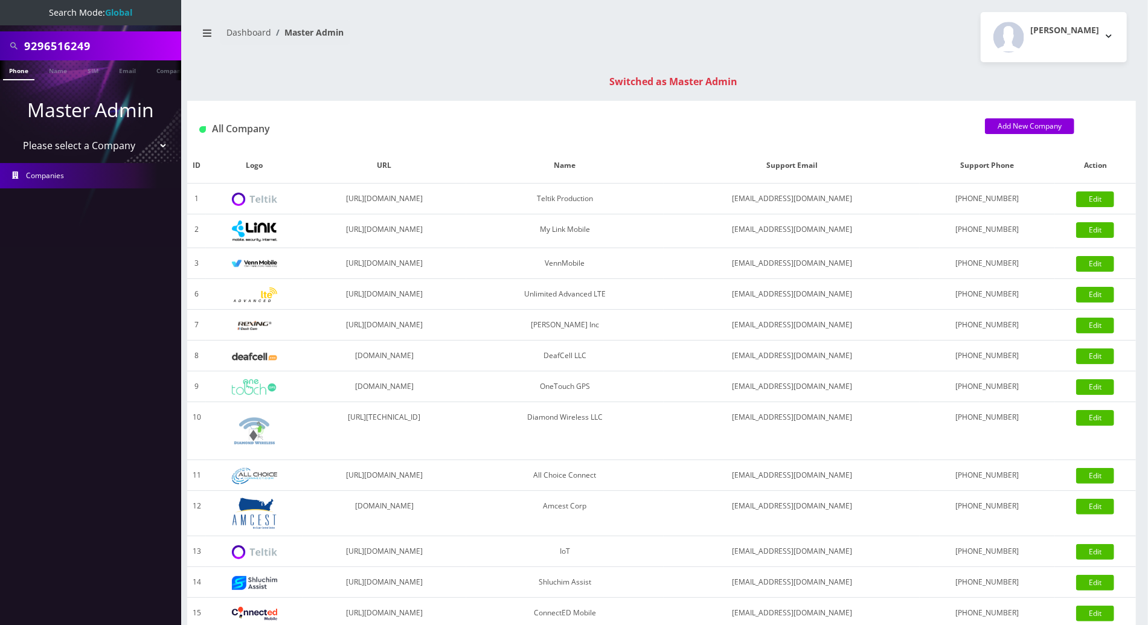
drag, startPoint x: 110, startPoint y: 43, endPoint x: -3, endPoint y: 36, distance: 113.1
click at [0, 36] on html "Search Mode: Global 9296516249 Phone Name SIM Email Company Customer Master Adm…" at bounding box center [574, 429] width 1148 height 859
drag, startPoint x: 95, startPoint y: 50, endPoint x: -3, endPoint y: 40, distance: 98.4
click at [0, 40] on html "Search Mode: Global 9085685868 Phone Name SIM Email Company Customer Master Adm…" at bounding box center [574, 429] width 1148 height 859
type input "9085685868"
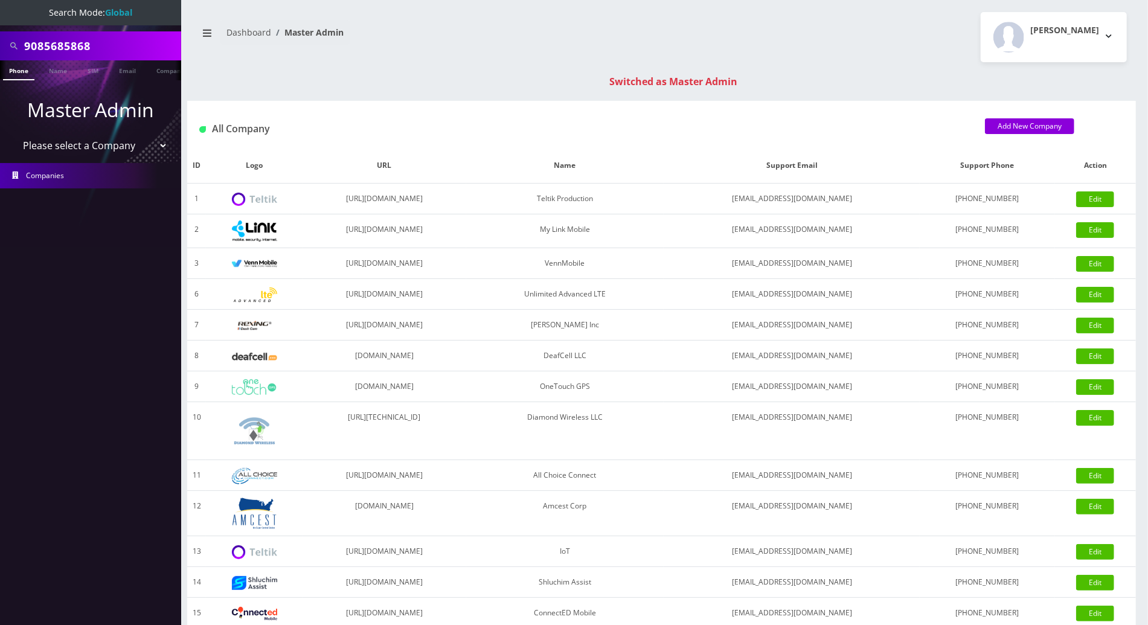
click at [14, 69] on link "Phone" at bounding box center [18, 70] width 31 height 20
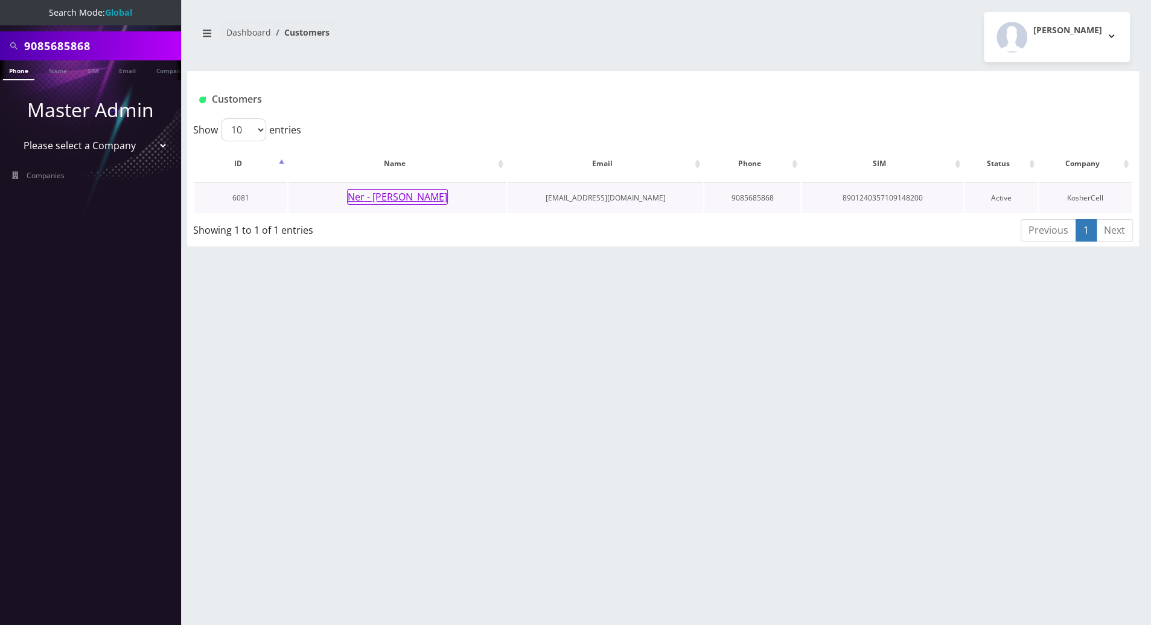
click at [391, 200] on button "Ner - [PERSON_NAME]" at bounding box center [397, 197] width 101 height 16
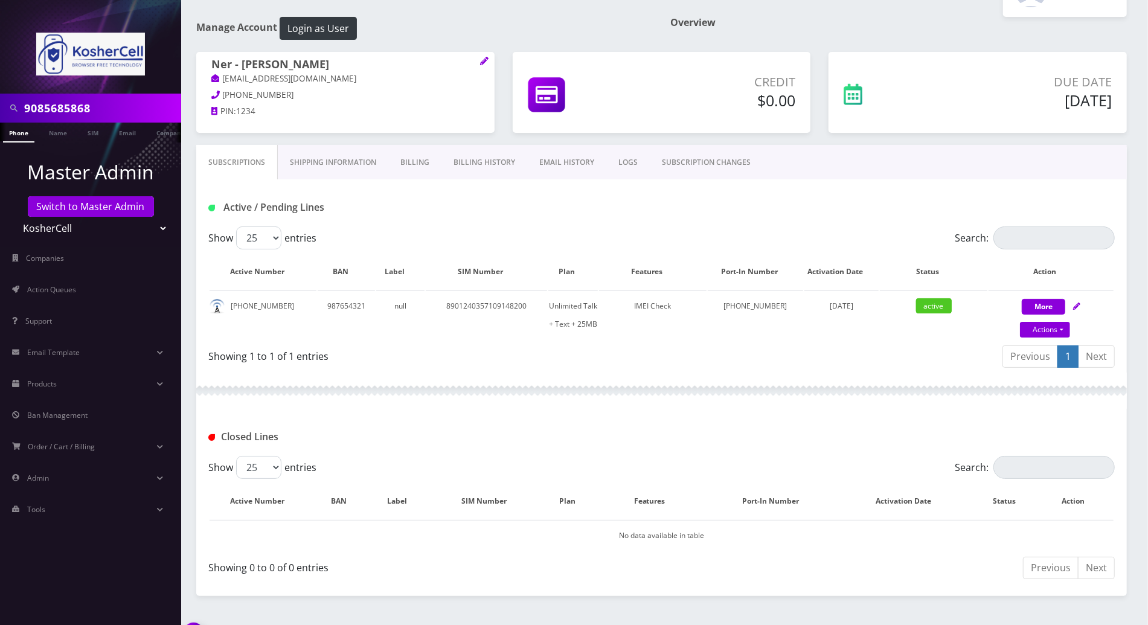
scroll to position [74, 0]
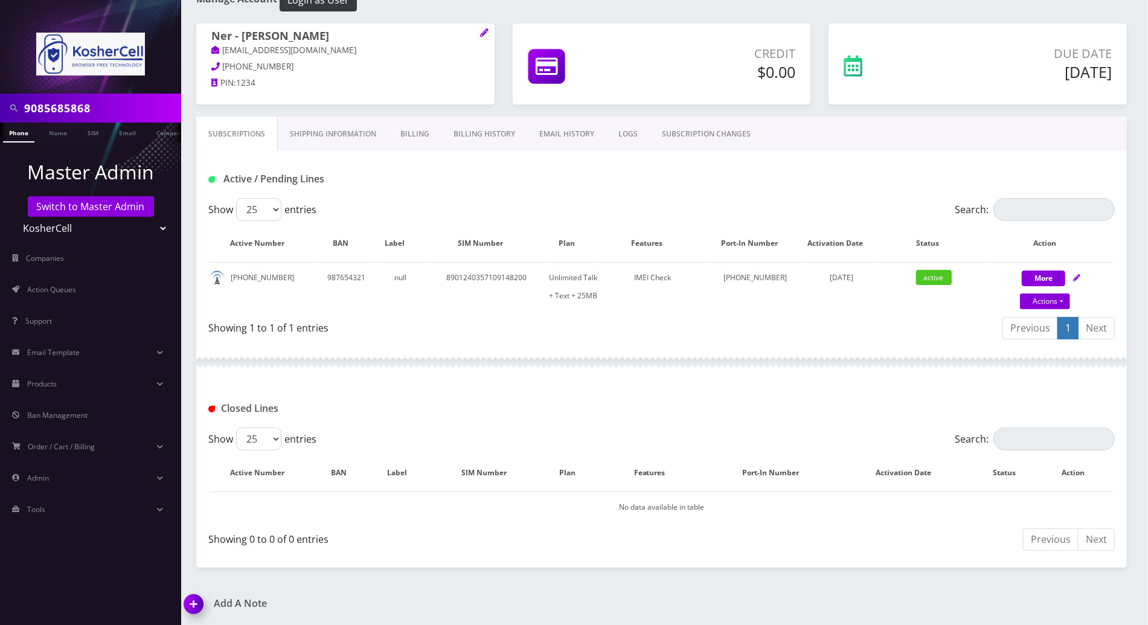
click at [478, 571] on div "9085685868 Phone Name SIM Email Company Customer Dashboard Customer Details Kos…" at bounding box center [661, 276] width 973 height 700
click at [844, 185] on div "Active / Pending Lines" at bounding box center [661, 179] width 924 height 20
click at [489, 276] on td "8901240357109148200" at bounding box center [486, 286] width 121 height 49
copy td "8901240357109148200"
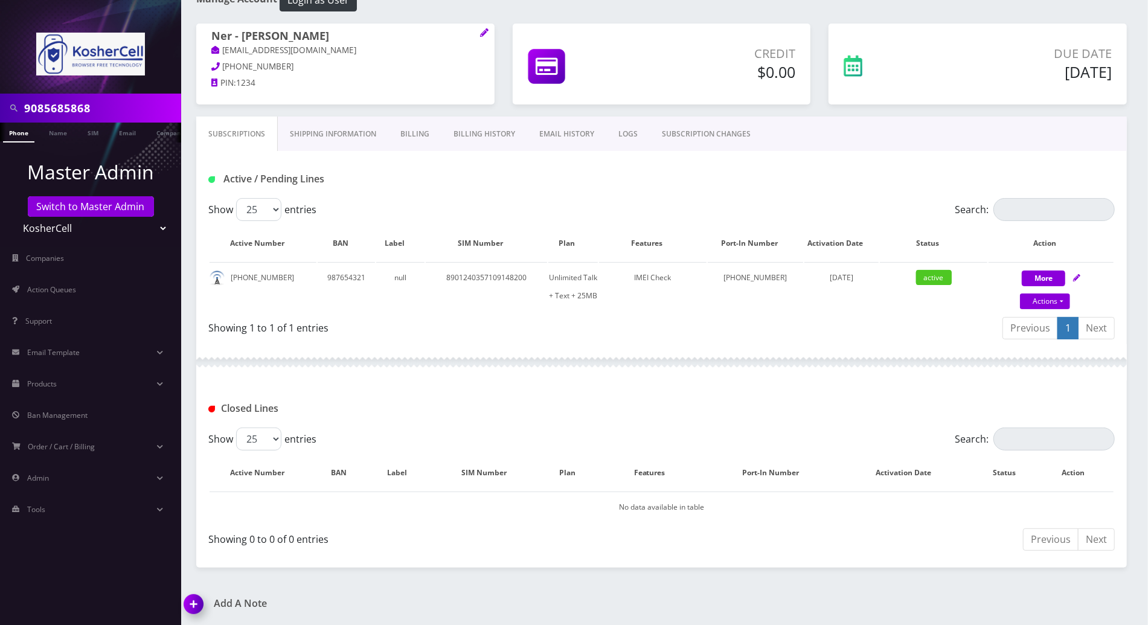
click at [422, 372] on div at bounding box center [661, 362] width 930 height 36
click at [512, 273] on td "8901240357109148200" at bounding box center [486, 286] width 121 height 49
copy td "8901240357109148200"
click at [768, 277] on td "908-568-5868" at bounding box center [755, 286] width 95 height 49
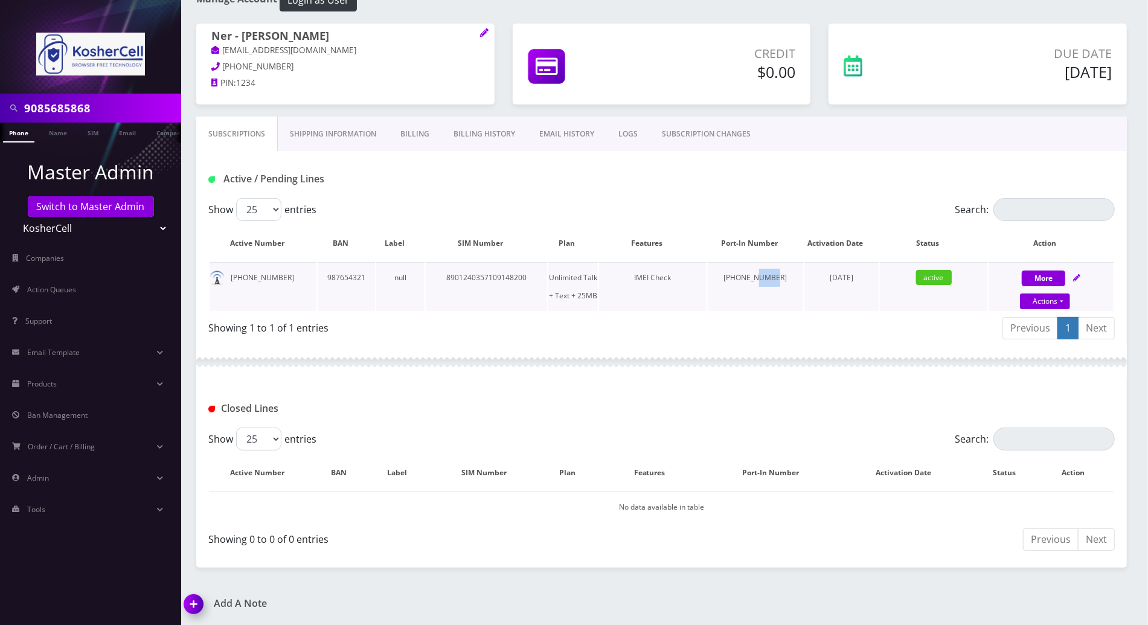
click at [768, 277] on td "908-568-5868" at bounding box center [755, 286] width 95 height 49
drag, startPoint x: 768, startPoint y: 277, endPoint x: 726, endPoint y: 344, distance: 78.9
click at [726, 344] on div at bounding box center [661, 362] width 930 height 36
drag, startPoint x: 787, startPoint y: 275, endPoint x: 734, endPoint y: 275, distance: 52.5
click at [734, 275] on td "908-568-5868" at bounding box center [755, 286] width 95 height 49
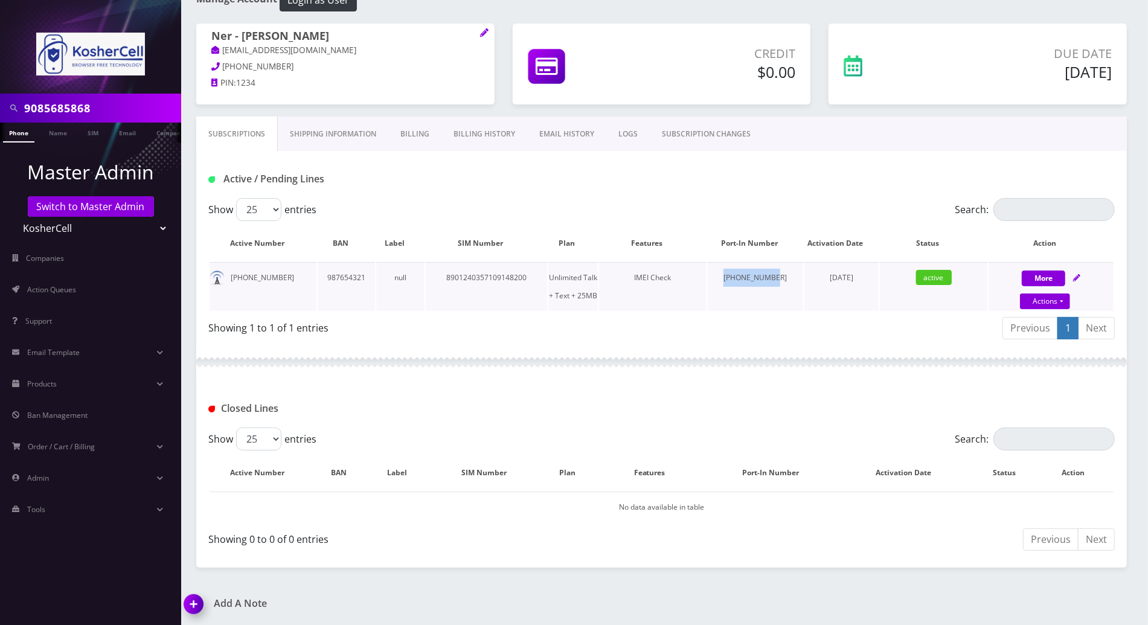
copy td "908-568-5868"
click at [1076, 278] on icon at bounding box center [1076, 277] width 7 height 7
select select "244"
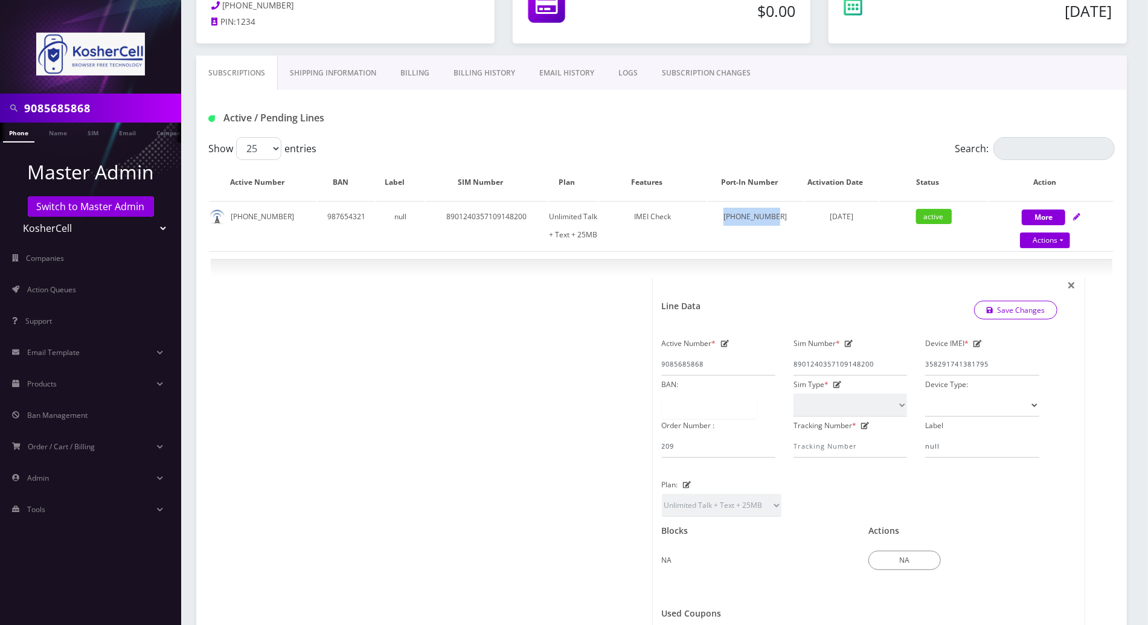
scroll to position [133, 0]
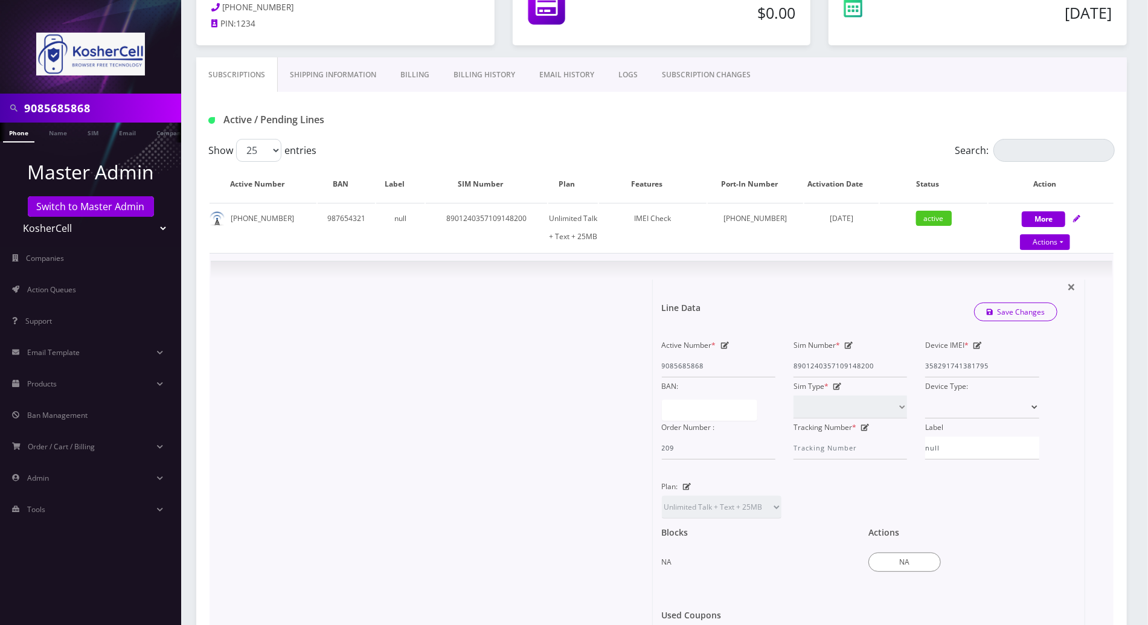
click at [1107, 342] on div "× Line Data Save Changes Active Number * 9085685868 Sim Number * 89012403571091…" at bounding box center [662, 484] width 902 height 446
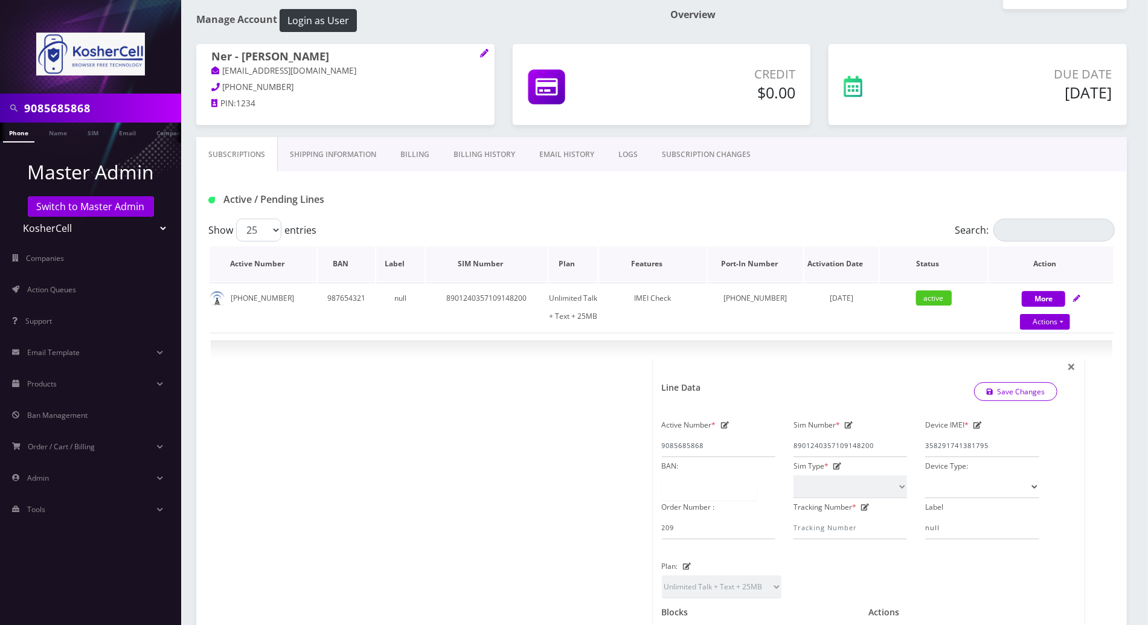
scroll to position [53, 0]
click at [1060, 318] on link "Actions" at bounding box center [1045, 323] width 50 height 16
select select "244"
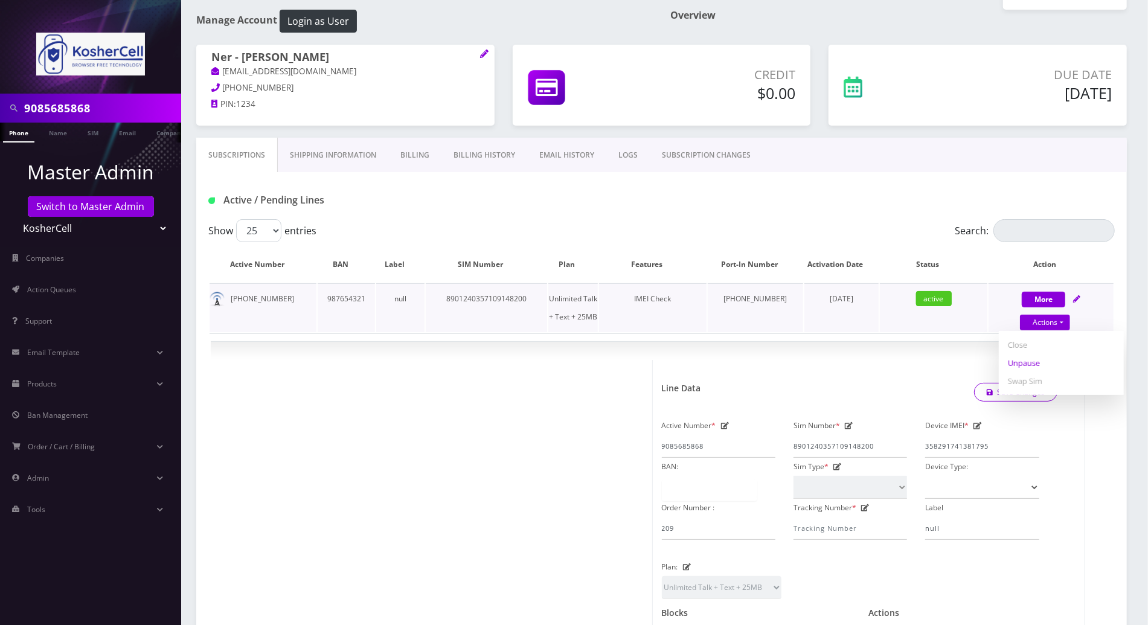
click at [1033, 365] on link "Unpause" at bounding box center [1061, 363] width 125 height 18
select select "244"
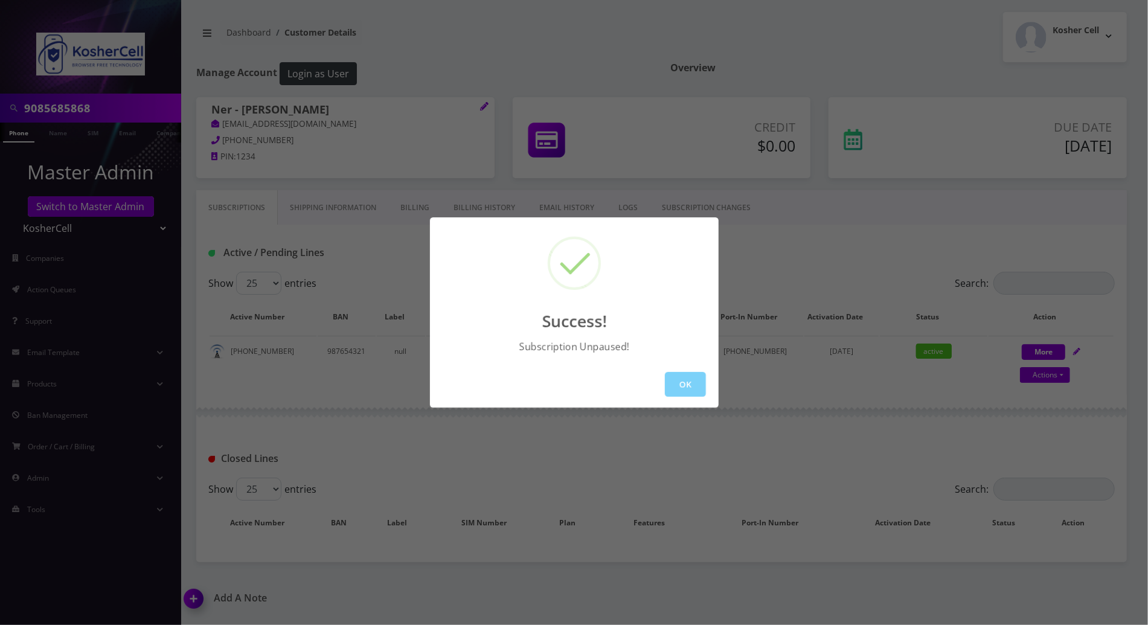
scroll to position [0, 0]
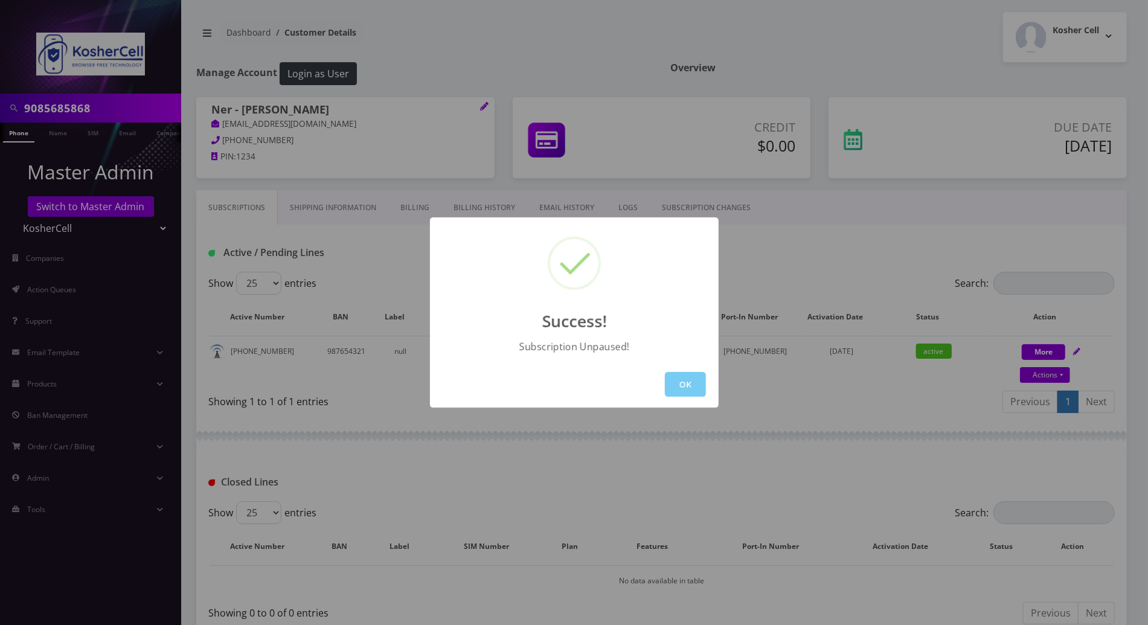
click at [681, 380] on button "OK" at bounding box center [685, 384] width 41 height 25
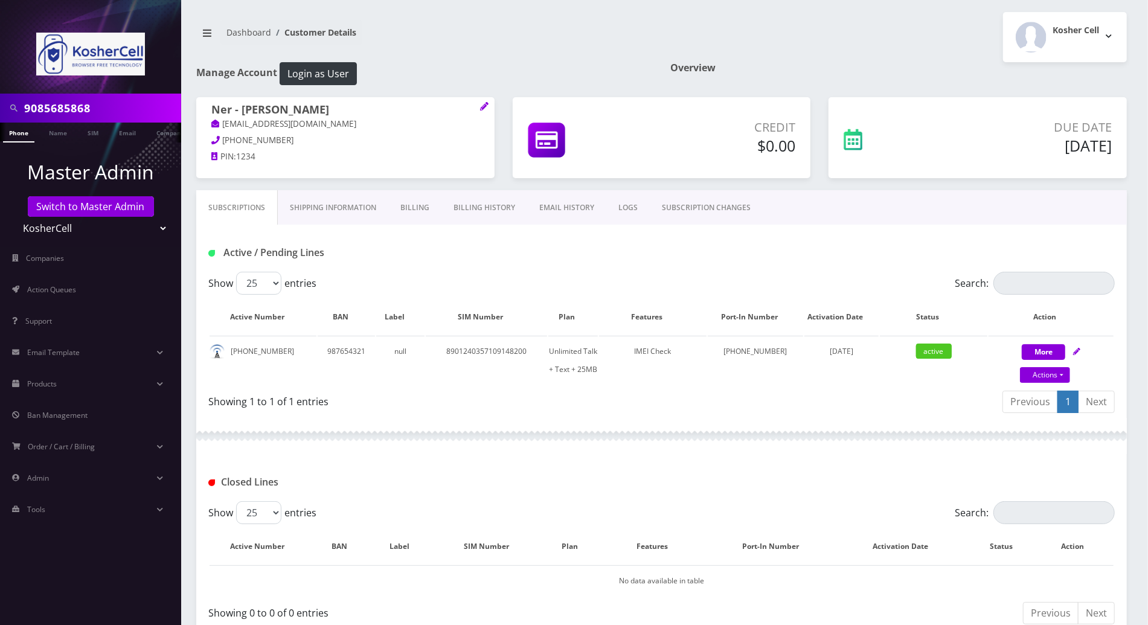
click at [408, 210] on link "Billing" at bounding box center [414, 207] width 53 height 35
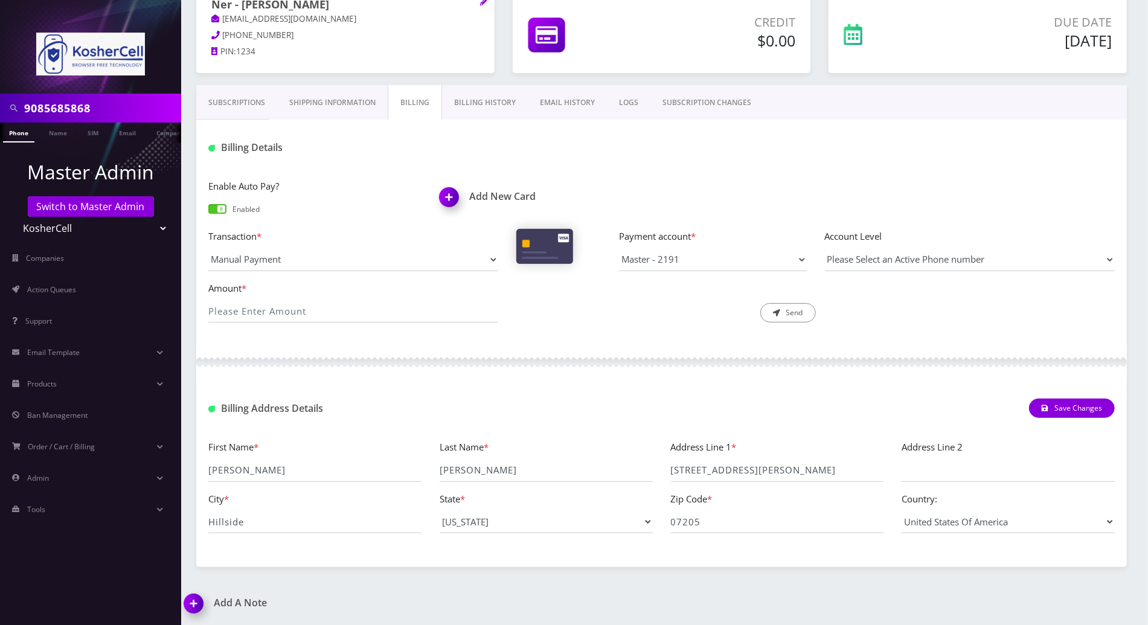
scroll to position [106, 0]
click at [479, 98] on link "Billing History" at bounding box center [485, 102] width 86 height 35
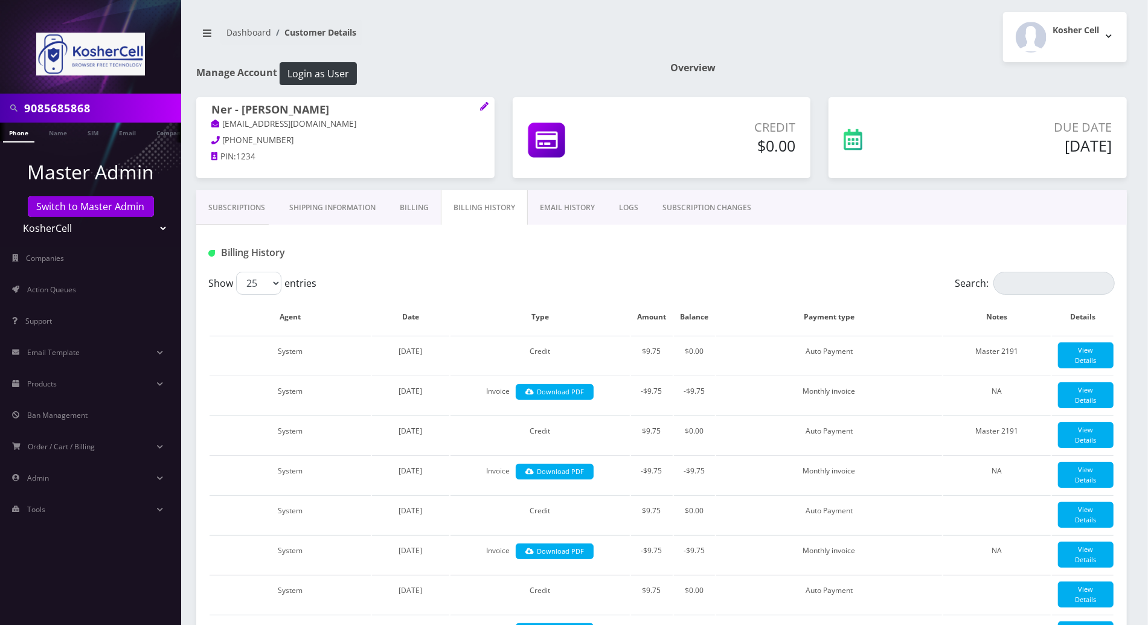
click at [515, 260] on div at bounding box center [815, 253] width 617 height 20
click at [229, 205] on link "Subscriptions" at bounding box center [236, 207] width 81 height 35
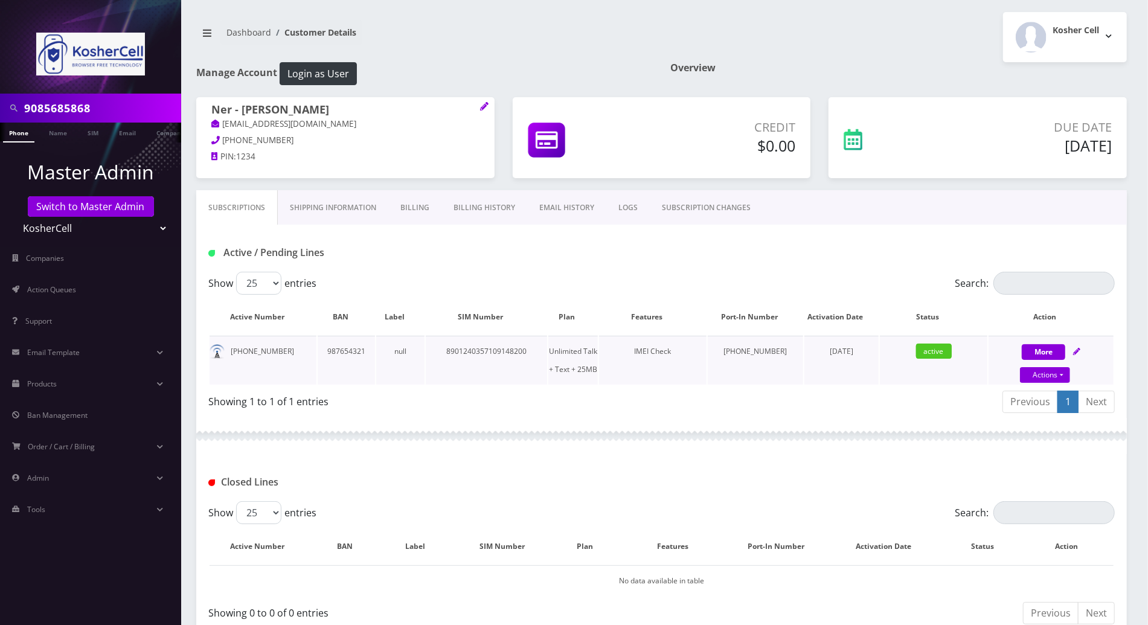
click at [502, 348] on td "8901240357109148200" at bounding box center [486, 360] width 121 height 49
copy td "8901240357109148200"
click at [557, 435] on div at bounding box center [661, 436] width 930 height 36
click at [1058, 374] on link "Actions" at bounding box center [1045, 375] width 50 height 16
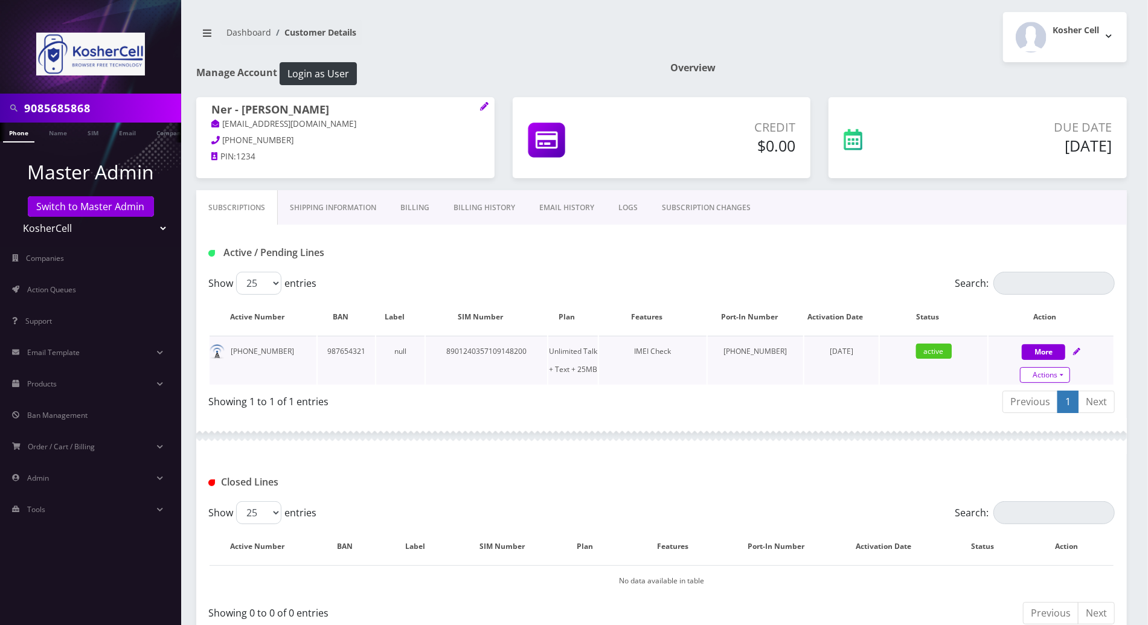
select select "244"
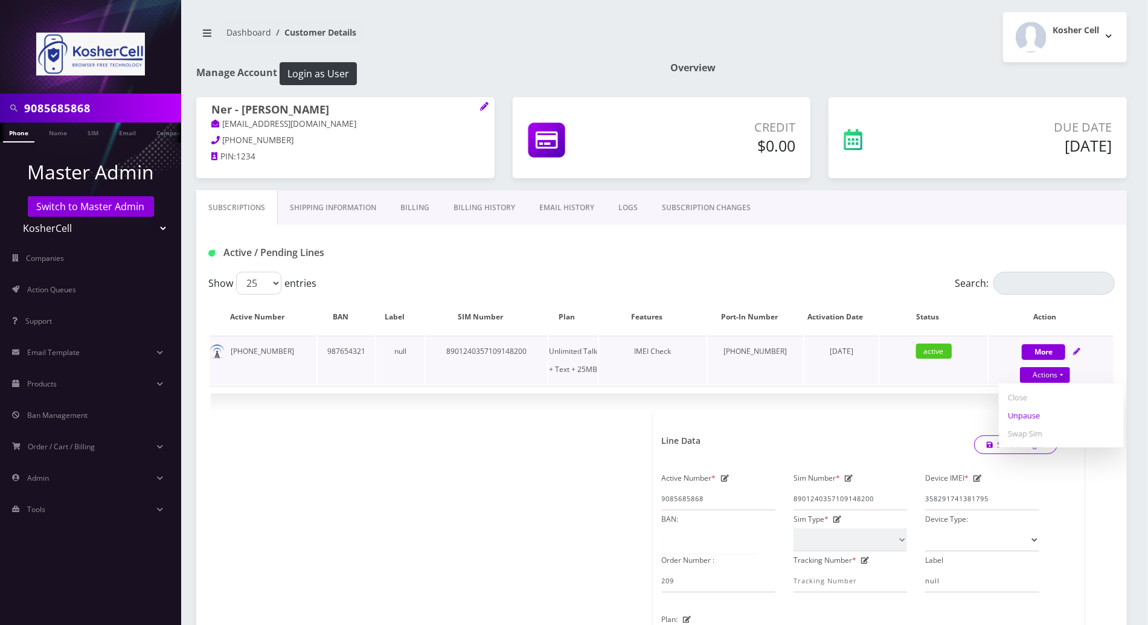
click at [1023, 412] on link "Unpause" at bounding box center [1061, 415] width 125 height 18
select select "244"
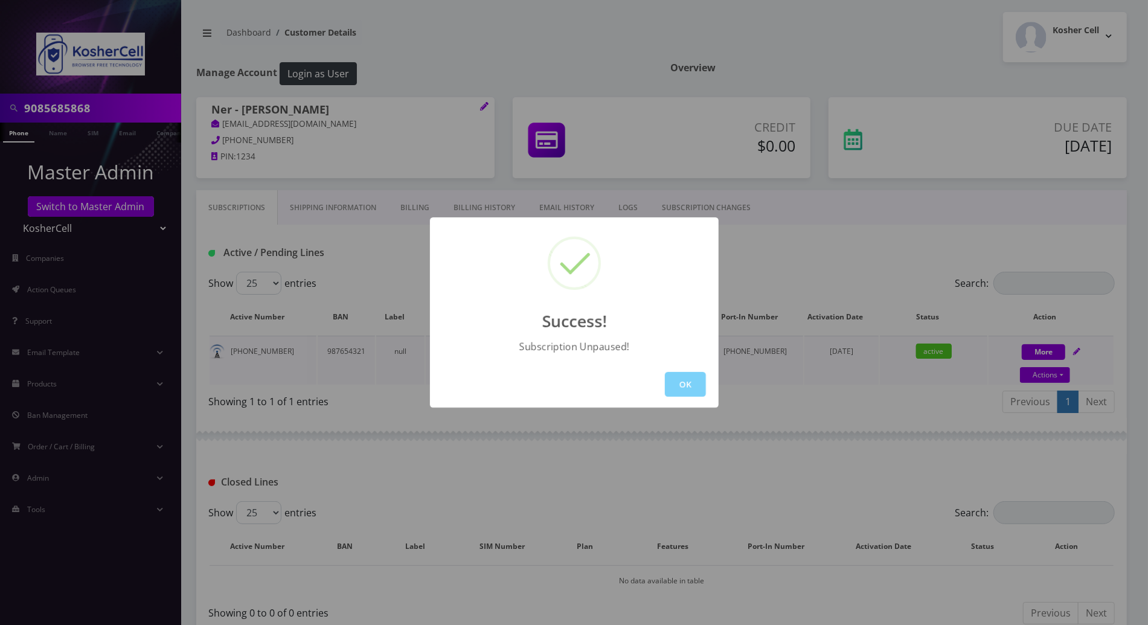
click at [687, 379] on button "OK" at bounding box center [685, 384] width 41 height 25
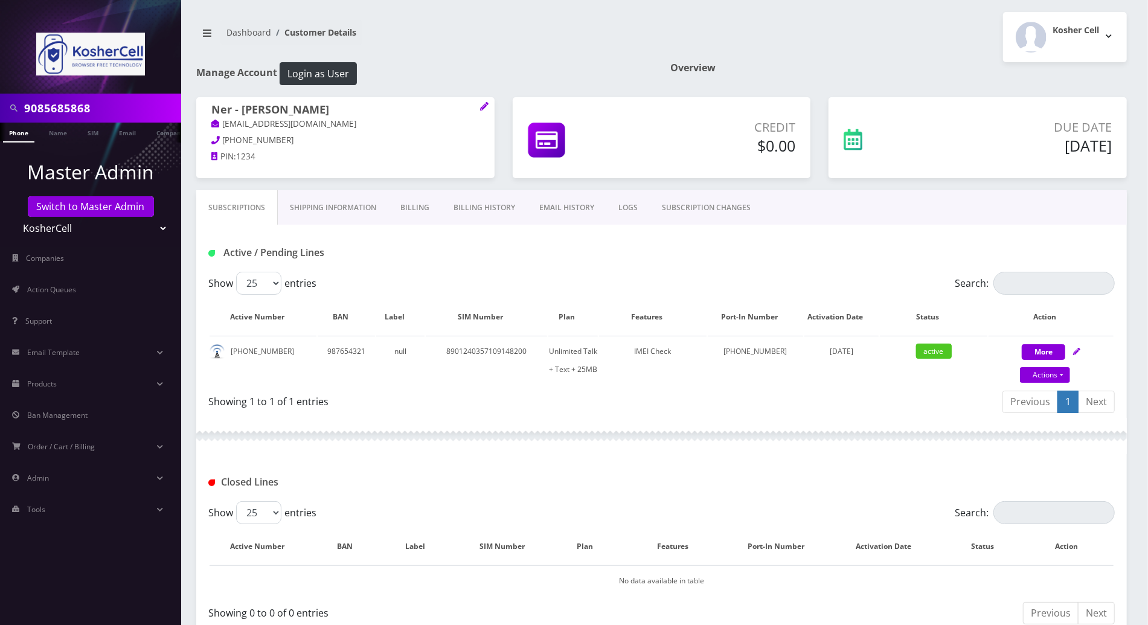
click at [16, 133] on link "Phone" at bounding box center [18, 133] width 31 height 20
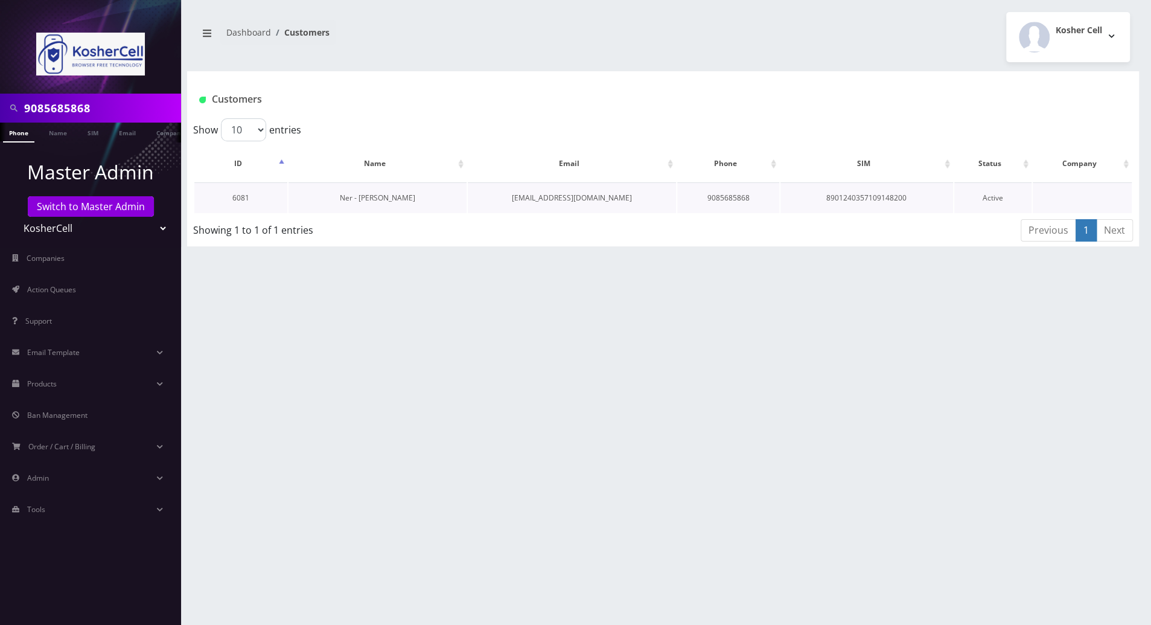
click at [351, 198] on link "Ner - [PERSON_NAME]" at bounding box center [377, 198] width 75 height 10
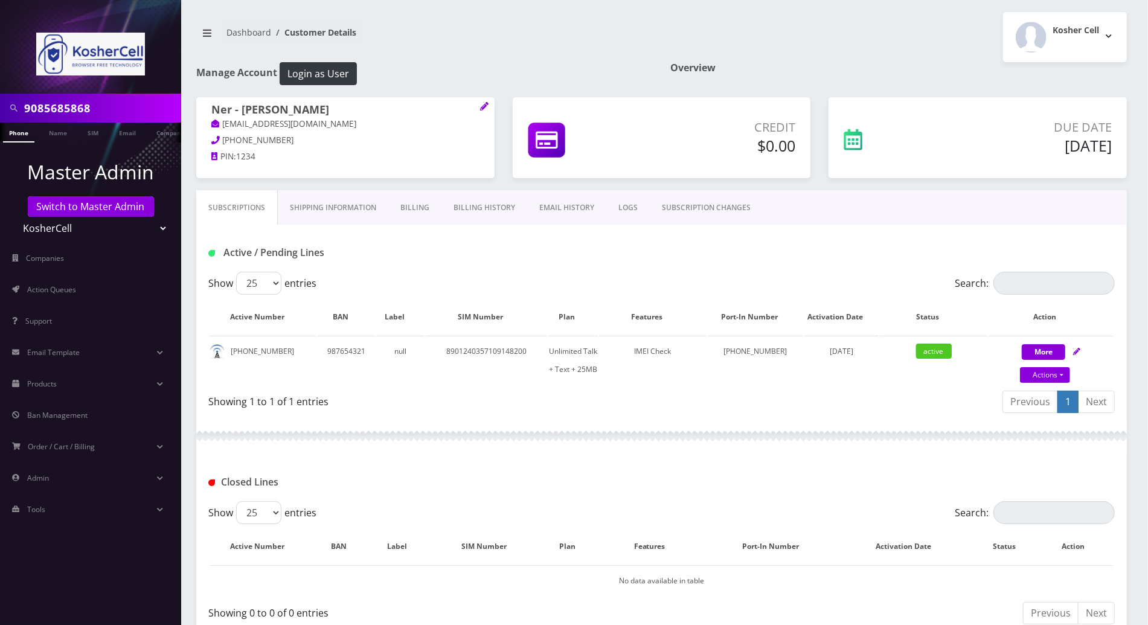
click at [484, 236] on div "Active / Pending Lines" at bounding box center [661, 248] width 930 height 47
click at [511, 239] on div "Active / Pending Lines" at bounding box center [661, 248] width 930 height 47
click at [727, 249] on div "Active / Pending Lines" at bounding box center [661, 253] width 924 height 20
click at [685, 248] on div "Active / Pending Lines" at bounding box center [661, 253] width 924 height 20
click at [658, 421] on div at bounding box center [661, 436] width 930 height 36
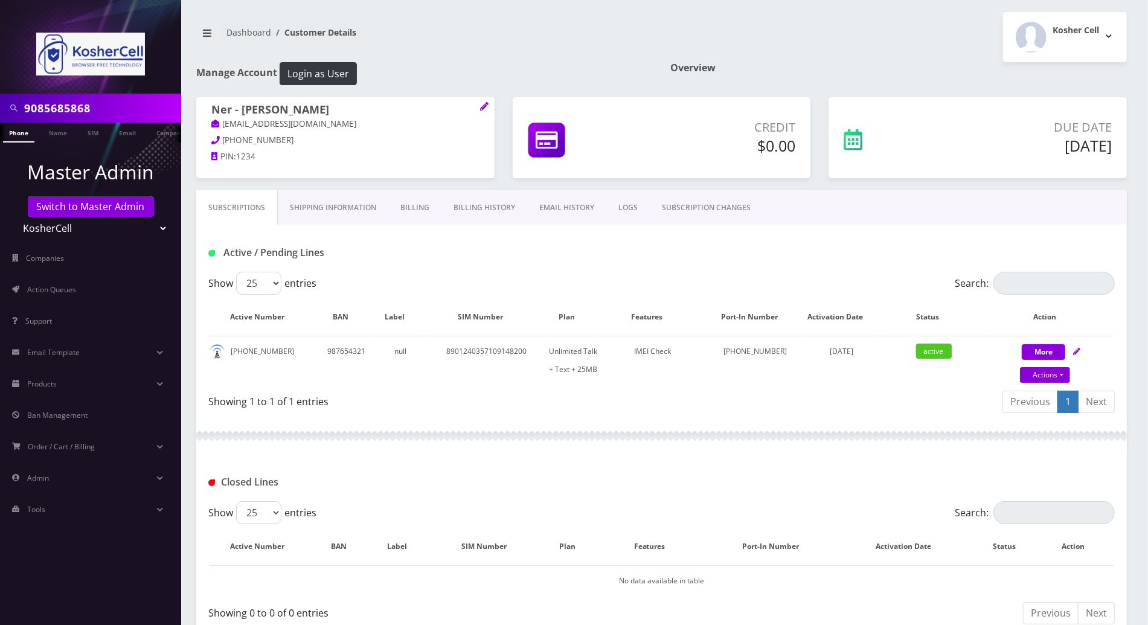
click at [532, 240] on div "Active / Pending Lines" at bounding box center [661, 248] width 930 height 47
click at [519, 238] on div "Active / Pending Lines" at bounding box center [661, 248] width 930 height 47
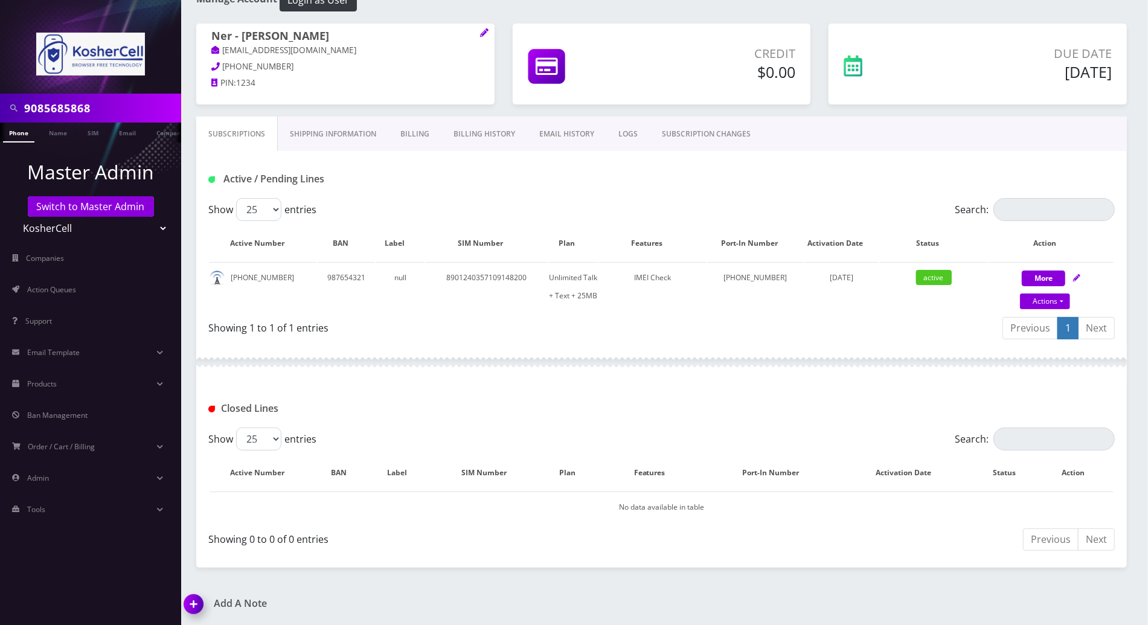
click at [568, 364] on div at bounding box center [661, 362] width 930 height 36
click at [196, 595] on img at bounding box center [196, 609] width 36 height 36
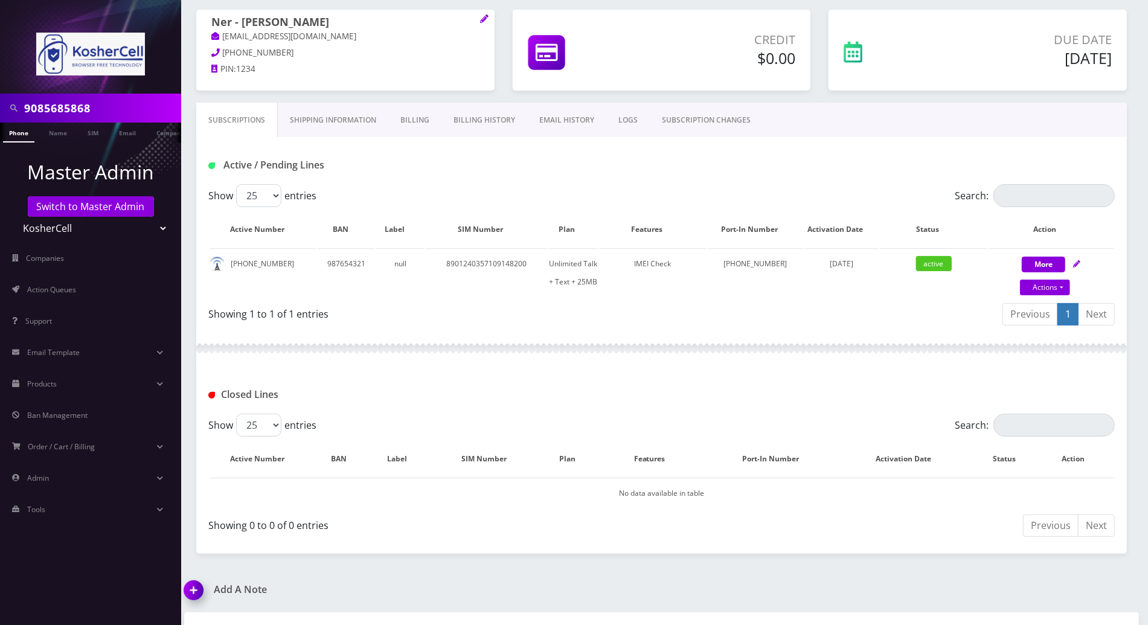
scroll to position [143, 0]
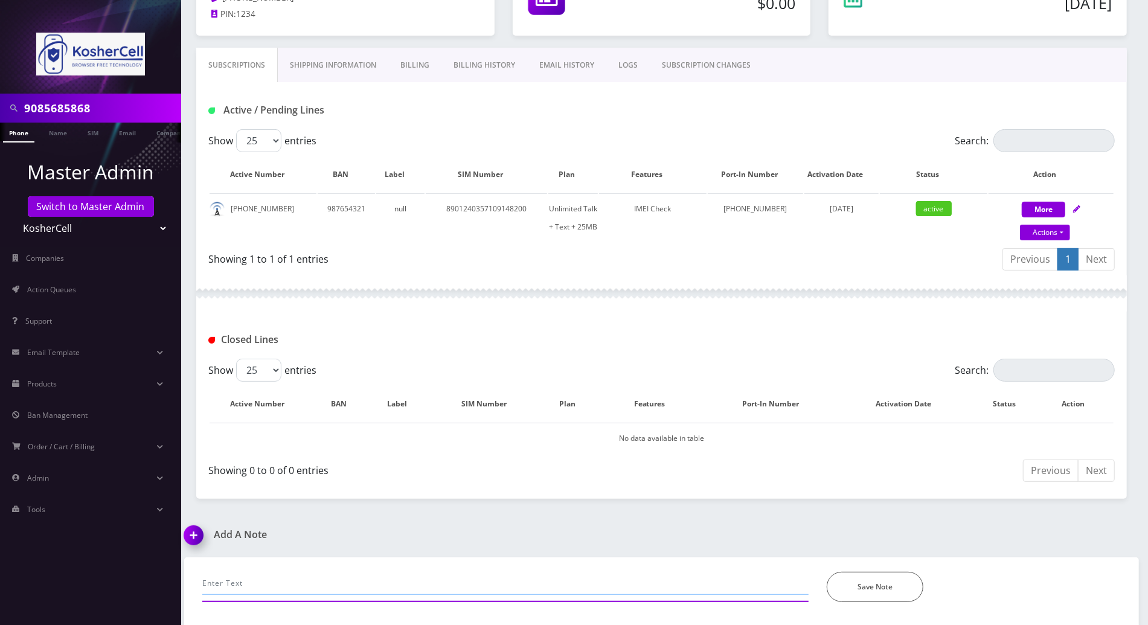
click at [451, 572] on input "text" at bounding box center [505, 583] width 606 height 23
paste input "8901240357109148200"
type input "to check if sim card 8901240357109148200 is active --"
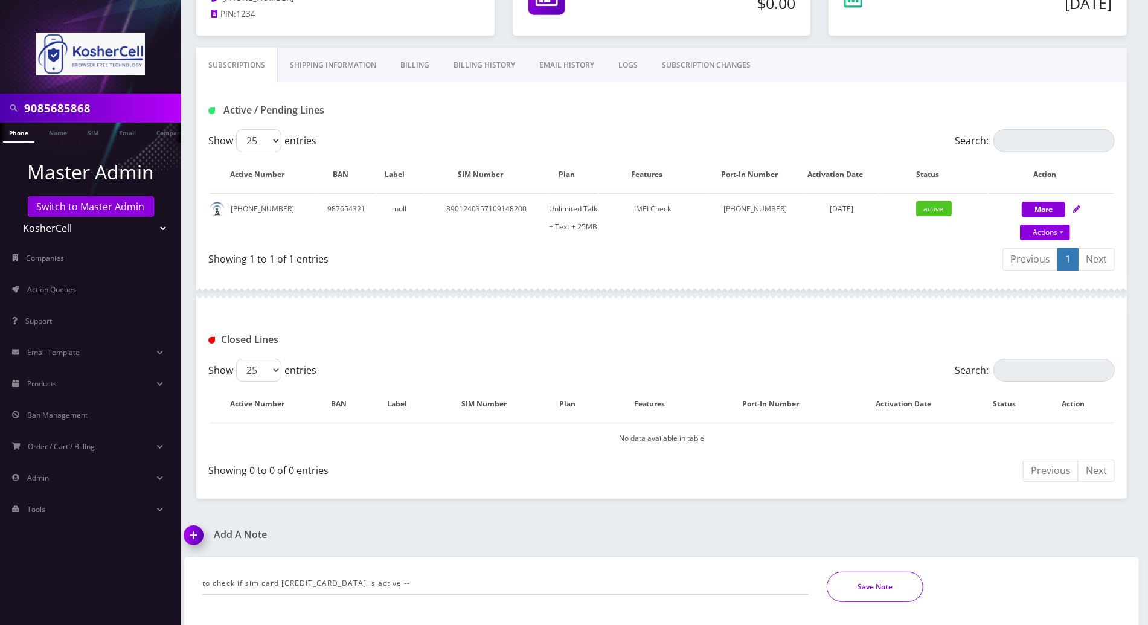
click at [859, 586] on button "Save Note" at bounding box center [875, 587] width 97 height 30
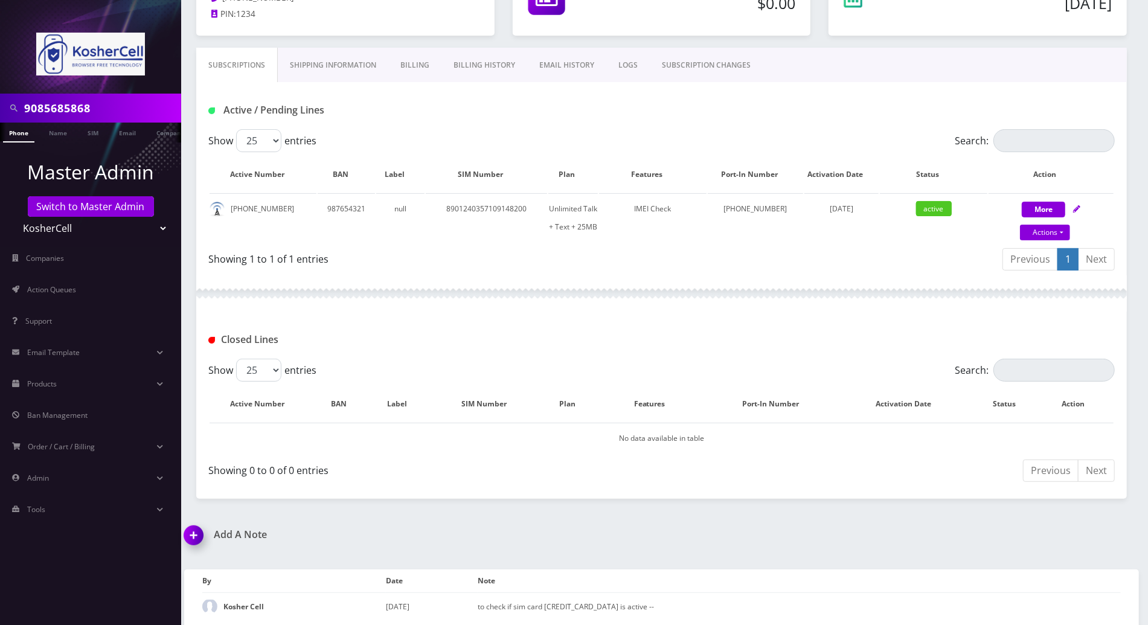
click at [1095, 534] on div "Add A Note to check if sim card 8901240357109148200 is active -- *Please Enter …" at bounding box center [661, 579] width 973 height 101
click at [373, 301] on div at bounding box center [661, 293] width 930 height 36
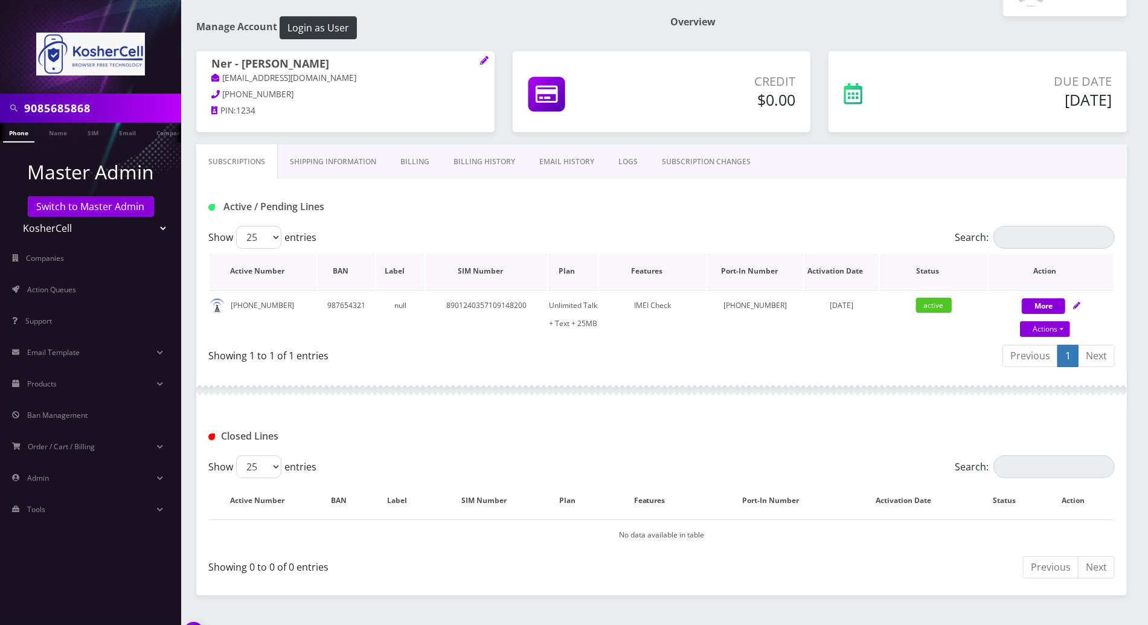
scroll to position [0, 0]
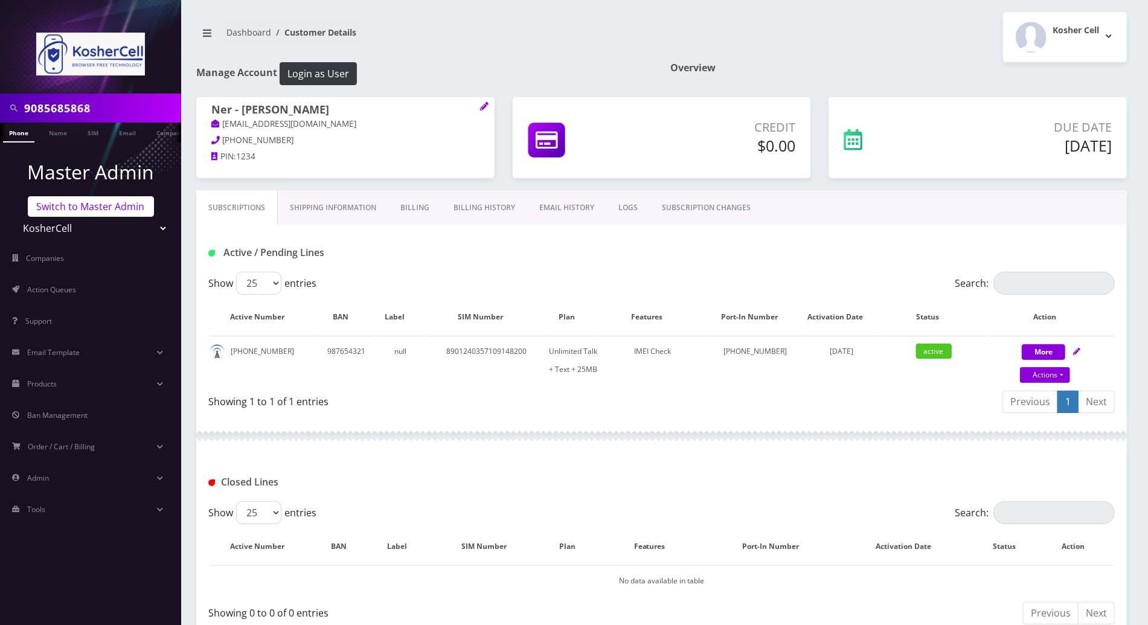
click at [89, 210] on link "Switch to Master Admin" at bounding box center [91, 206] width 126 height 21
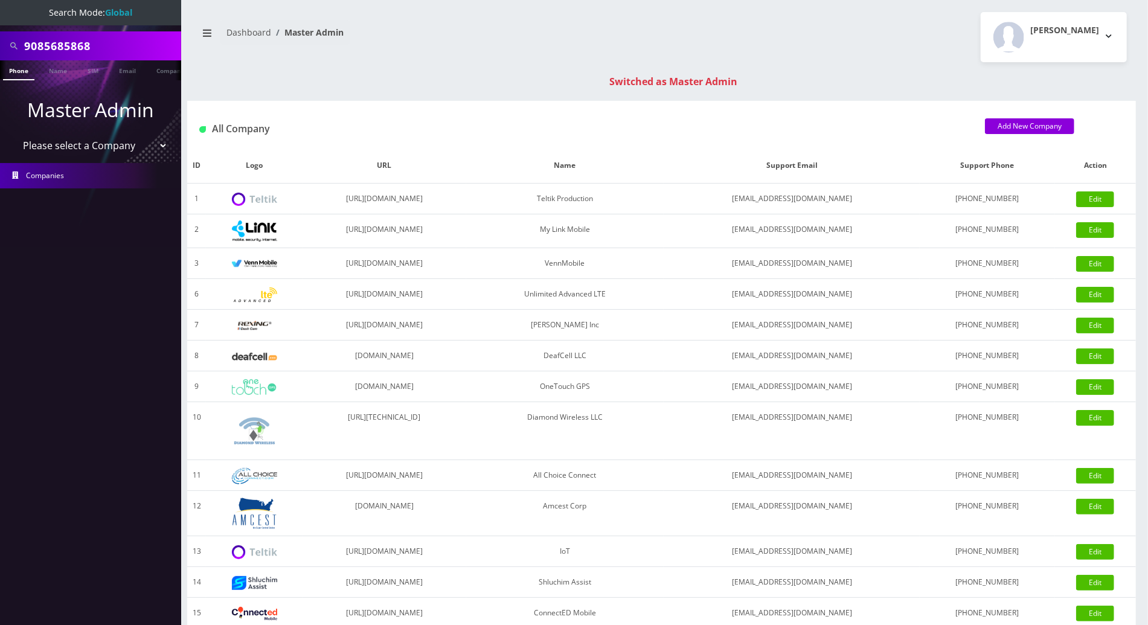
drag, startPoint x: 100, startPoint y: 45, endPoint x: 19, endPoint y: 44, distance: 80.3
click at [19, 44] on div "9085685868" at bounding box center [90, 45] width 175 height 23
click at [98, 46] on input "text" at bounding box center [101, 45] width 154 height 23
drag, startPoint x: 95, startPoint y: 43, endPoint x: 16, endPoint y: 43, distance: 79.7
click at [16, 43] on div "9295454197" at bounding box center [90, 45] width 175 height 23
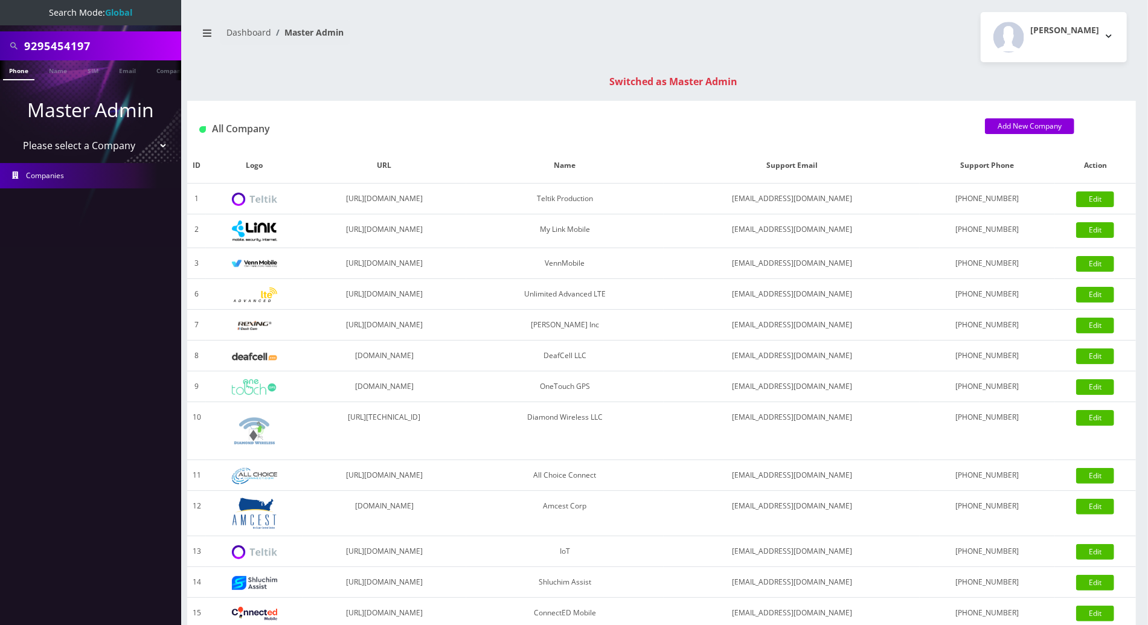
type input "9295454197"
click at [16, 71] on link "Phone" at bounding box center [18, 70] width 31 height 20
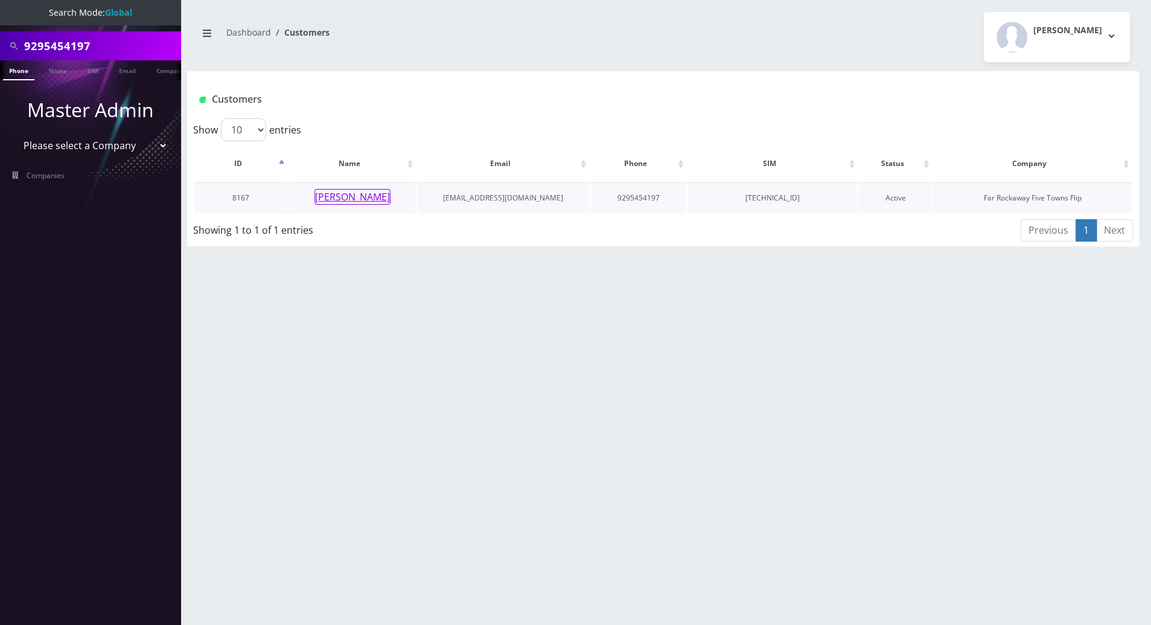
click at [344, 197] on button "[PERSON_NAME]" at bounding box center [353, 197] width 76 height 16
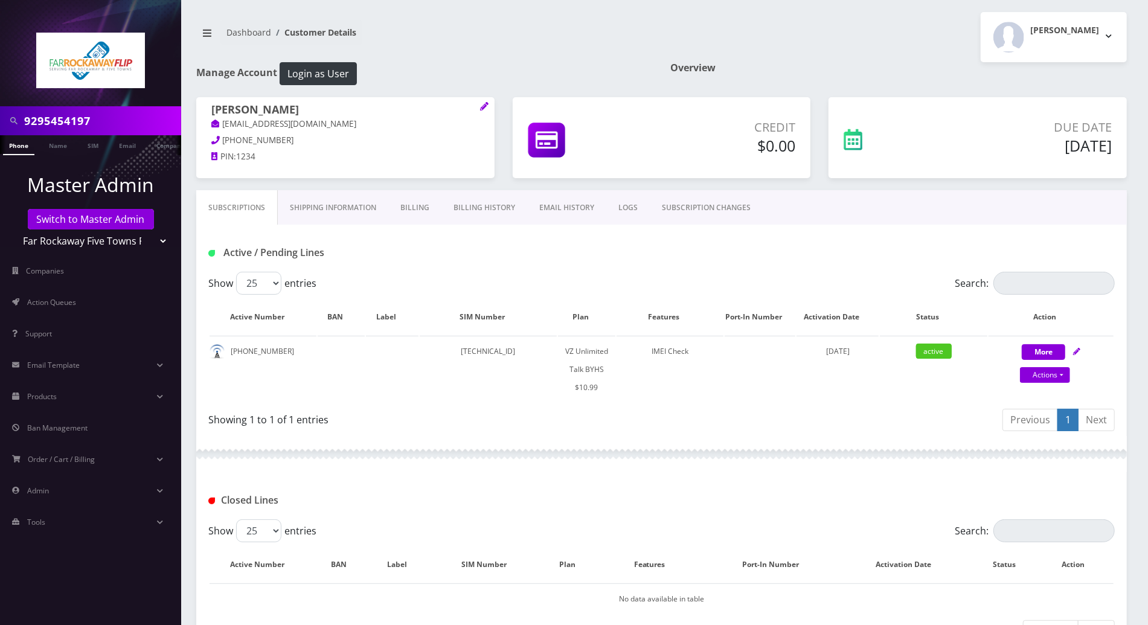
click at [526, 476] on div "Closed Lines" at bounding box center [661, 495] width 930 height 47
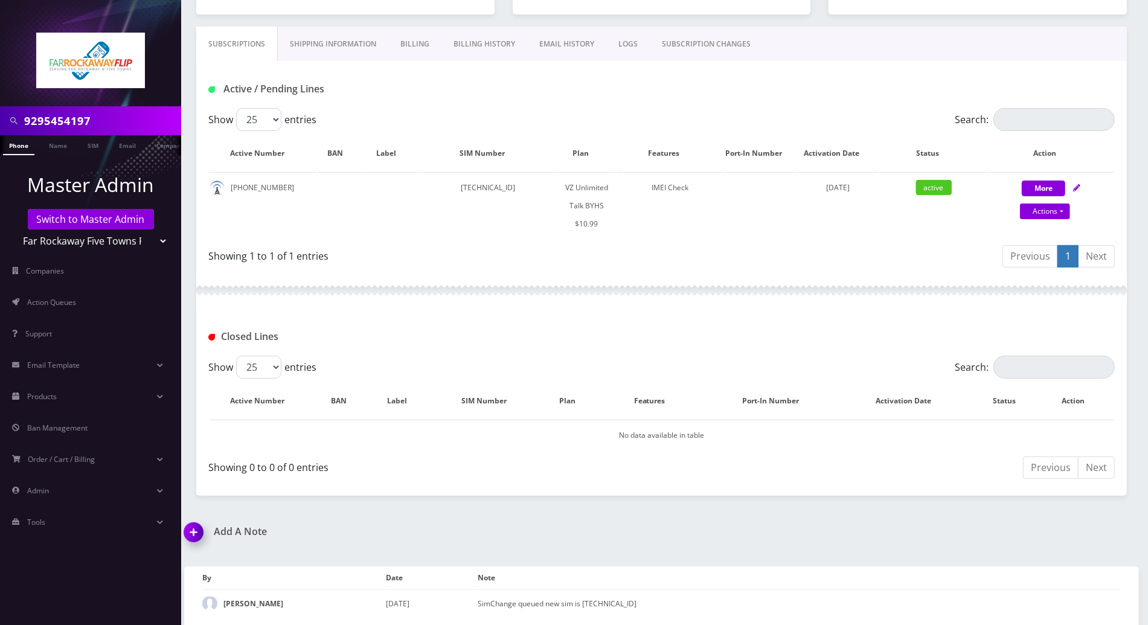
scroll to position [164, 0]
click at [894, 245] on div "Previous 1 Next" at bounding box center [893, 257] width 444 height 28
click at [481, 188] on td "[TECHNICAL_ID]" at bounding box center [488, 204] width 137 height 67
copy td "[TECHNICAL_ID]"
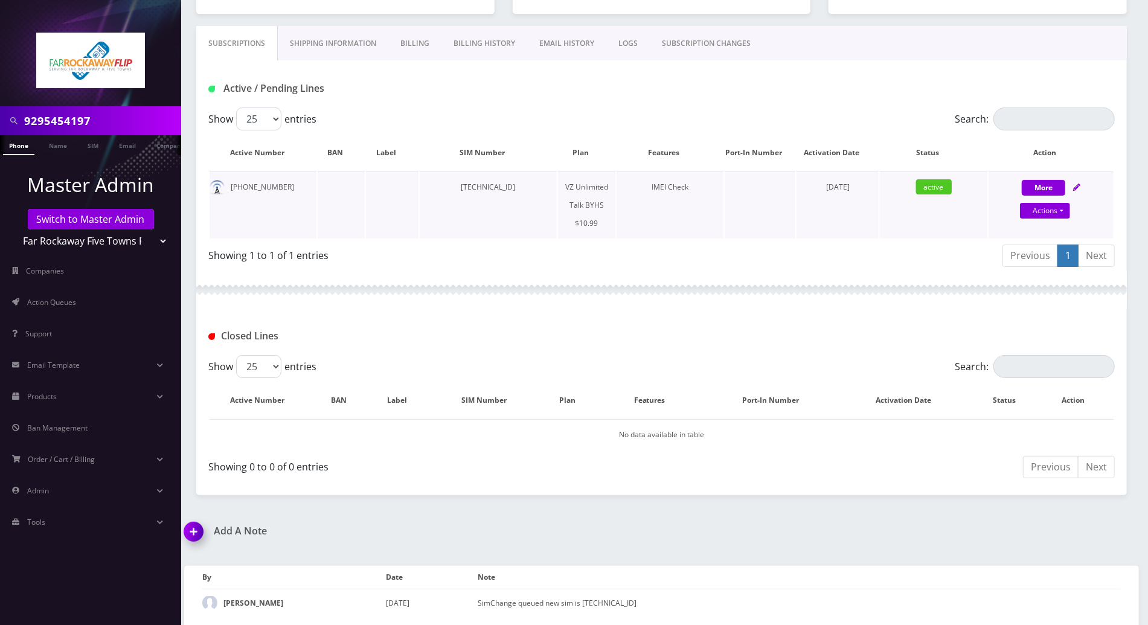
click at [266, 185] on td "[PHONE_NUMBER]" at bounding box center [263, 204] width 107 height 67
drag, startPoint x: 266, startPoint y: 185, endPoint x: 280, endPoint y: 203, distance: 23.3
click at [280, 203] on td "[PHONE_NUMBER]" at bounding box center [263, 204] width 107 height 67
click at [792, 315] on div "Closed Lines" at bounding box center [661, 331] width 930 height 47
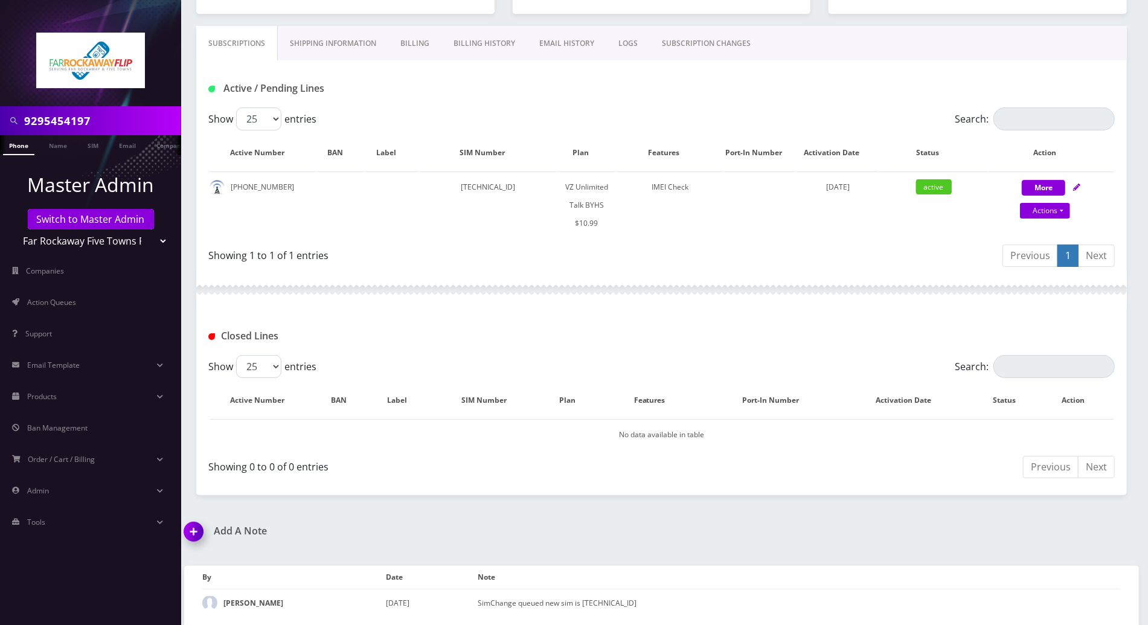
click at [606, 311] on div "Closed Lines" at bounding box center [661, 331] width 930 height 47
click at [1127, 343] on div "Subscriptions Shipping Information Billing Billing History EMAIL HISTORY LOGS S…" at bounding box center [661, 260] width 949 height 469
